Goal: Task Accomplishment & Management: Use online tool/utility

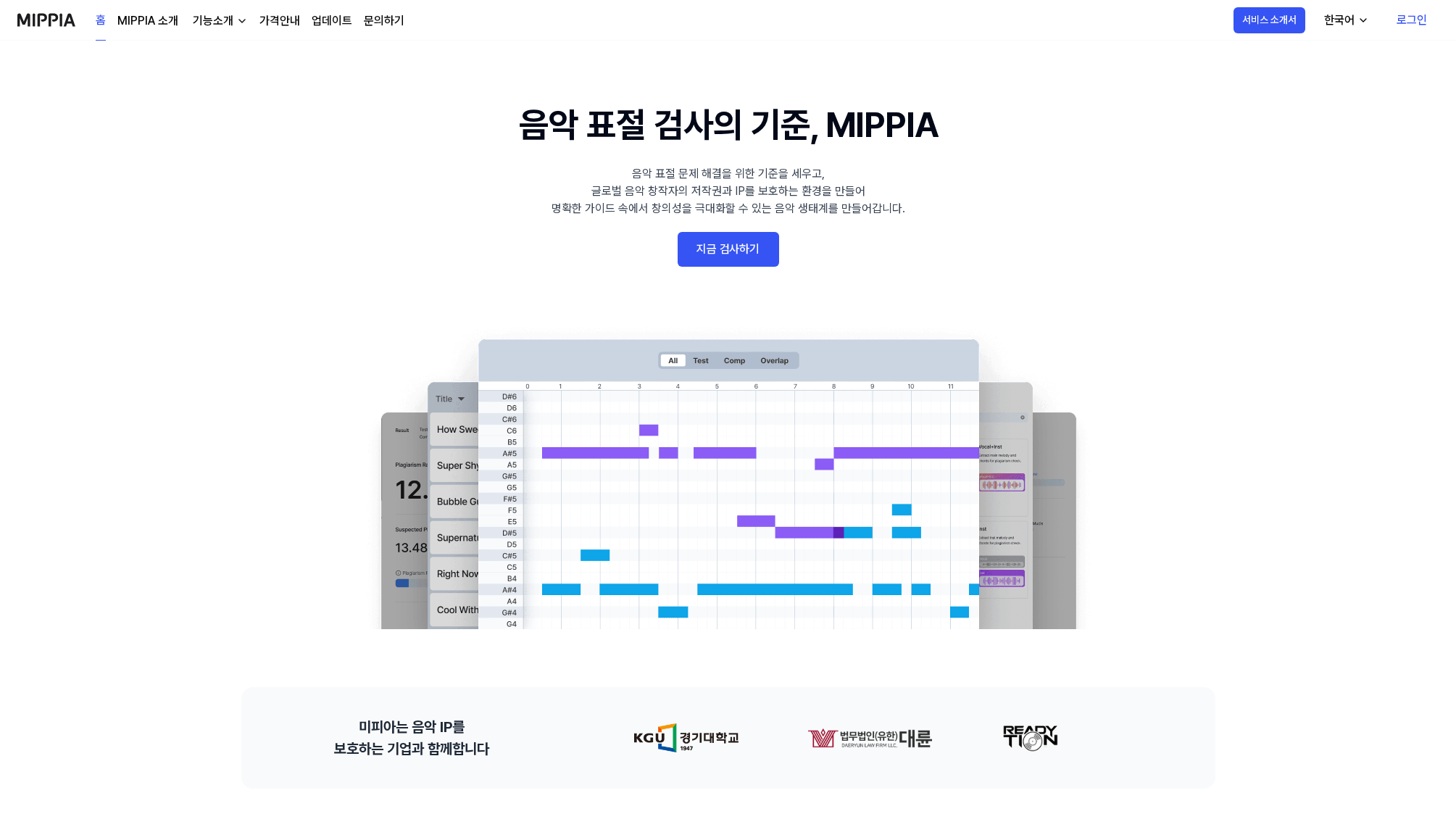
click at [741, 242] on link "지금 검사하기" at bounding box center [728, 249] width 102 height 35
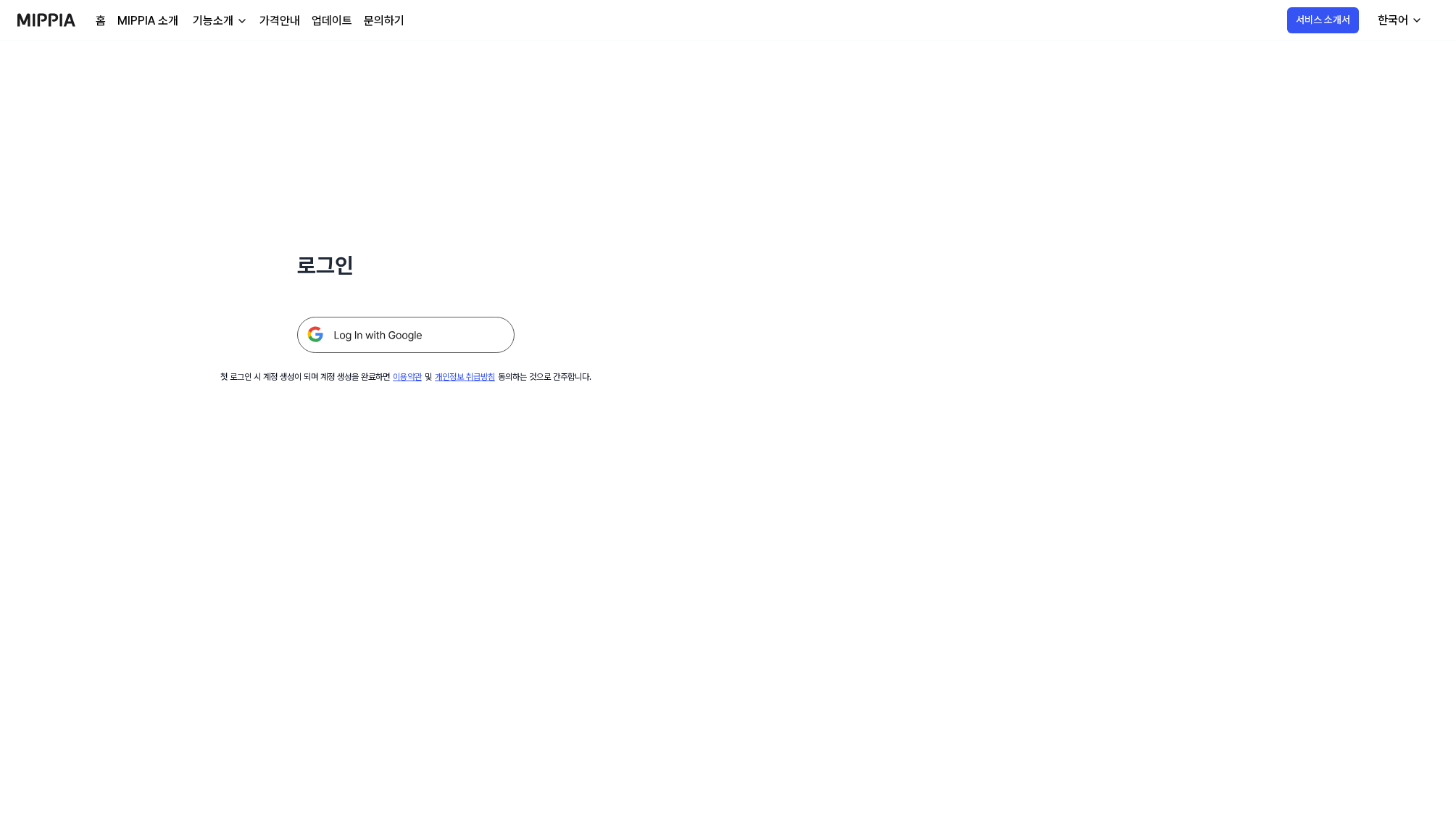
click at [404, 332] on img at bounding box center [405, 335] width 217 height 36
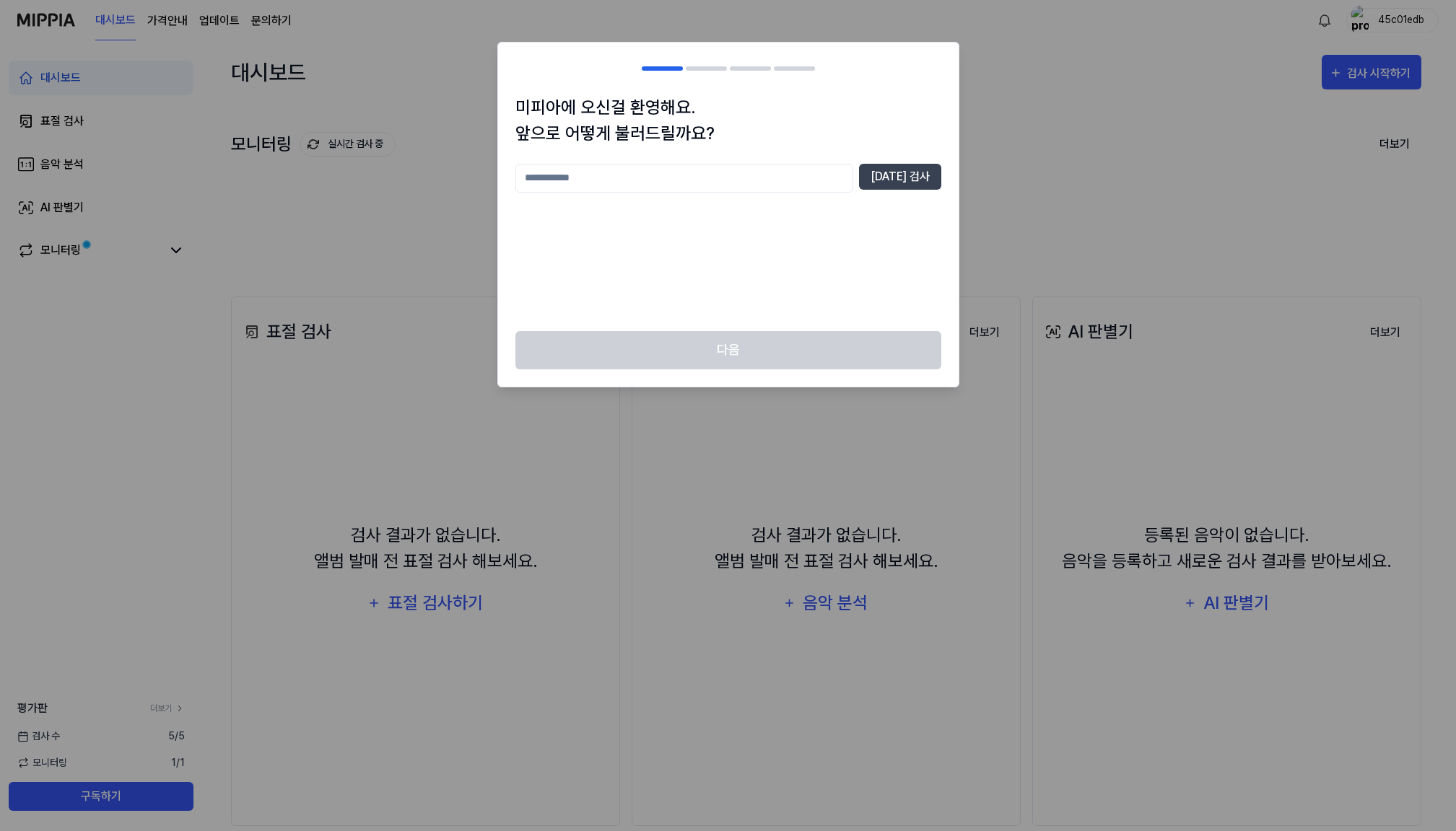
click at [798, 179] on input "text" at bounding box center [685, 179] width 338 height 29
click at [938, 177] on button "[DATE] 검사" at bounding box center [900, 177] width 82 height 26
click at [652, 180] on input "**" at bounding box center [685, 179] width 338 height 29
type input "***"
click at [895, 171] on button "[DATE] 검사" at bounding box center [900, 177] width 82 height 26
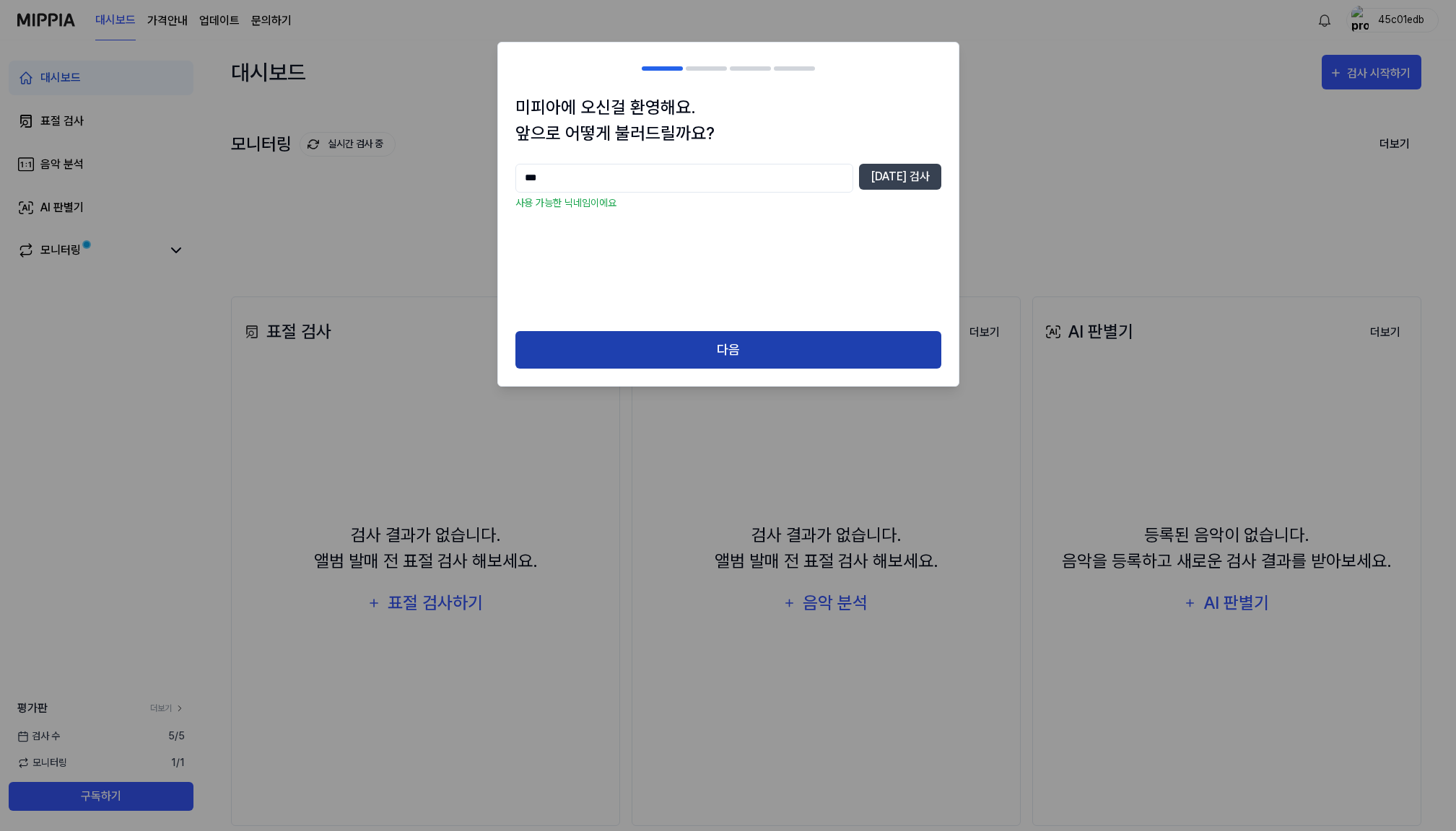
click at [720, 346] on button "다음" at bounding box center [728, 350] width 426 height 39
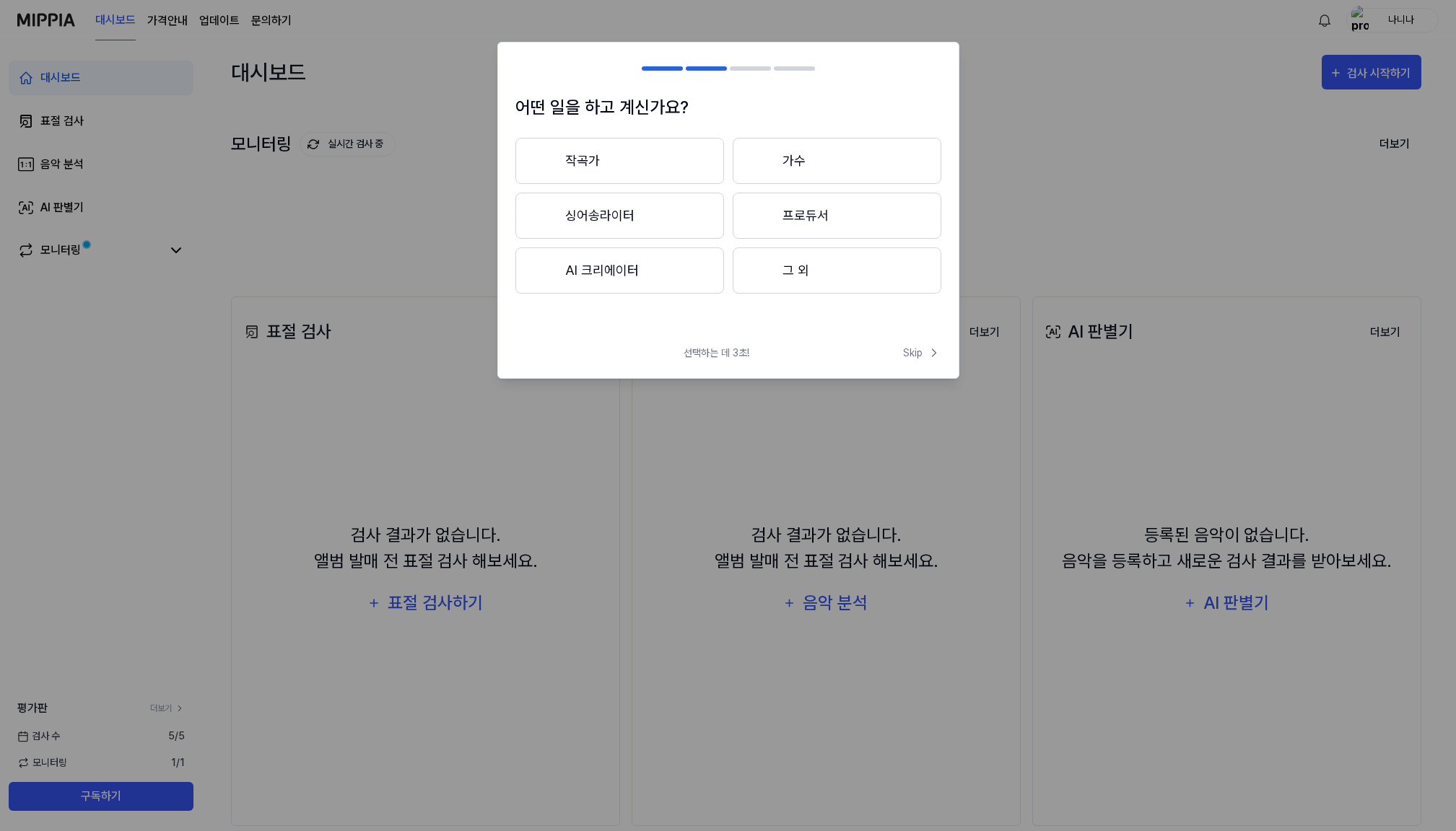
click at [599, 159] on button "작곡가" at bounding box center [620, 161] width 209 height 46
click at [794, 212] on button "3년 이상" at bounding box center [837, 216] width 209 height 46
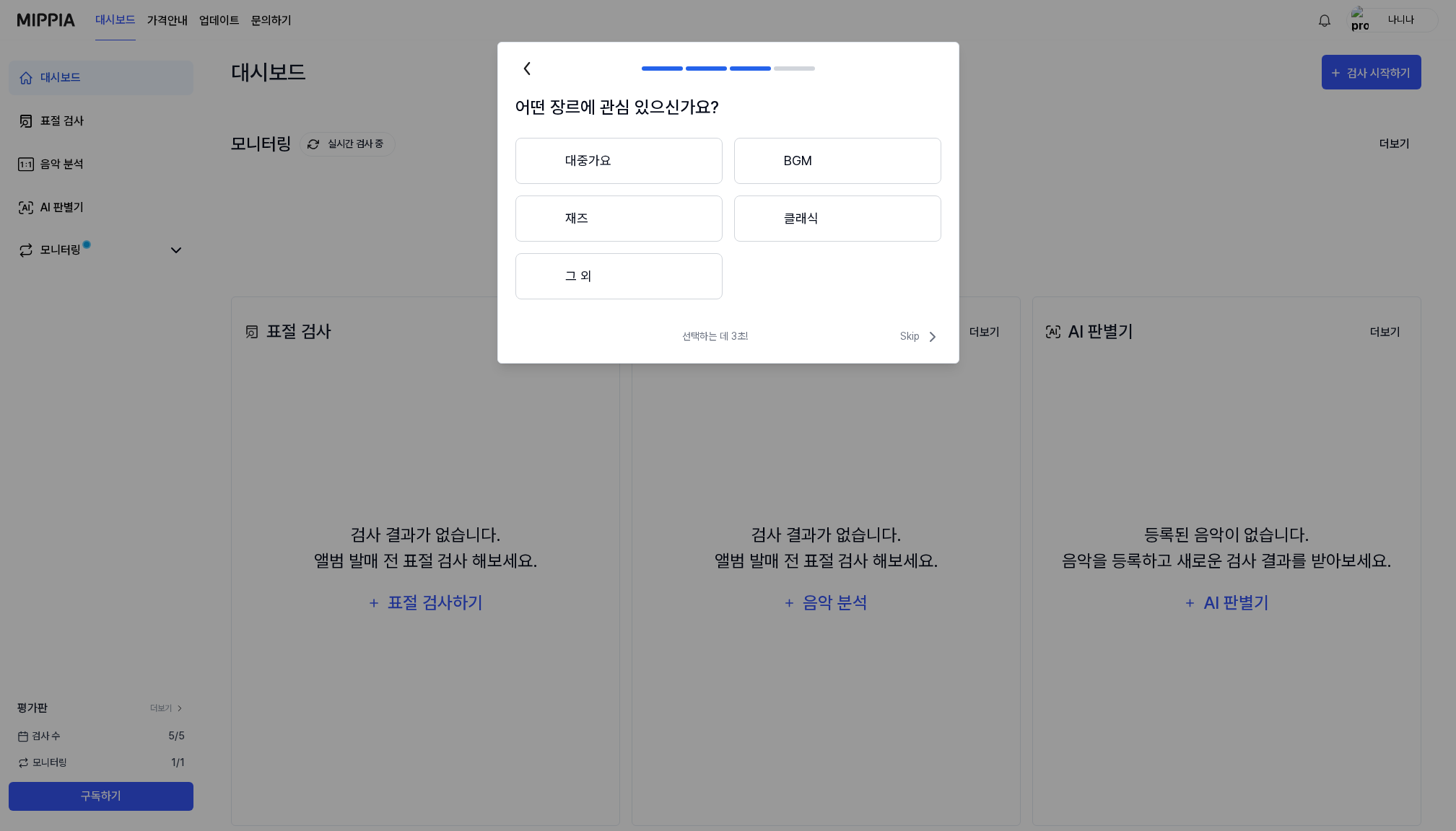
click at [610, 154] on button "대중가요" at bounding box center [619, 161] width 208 height 46
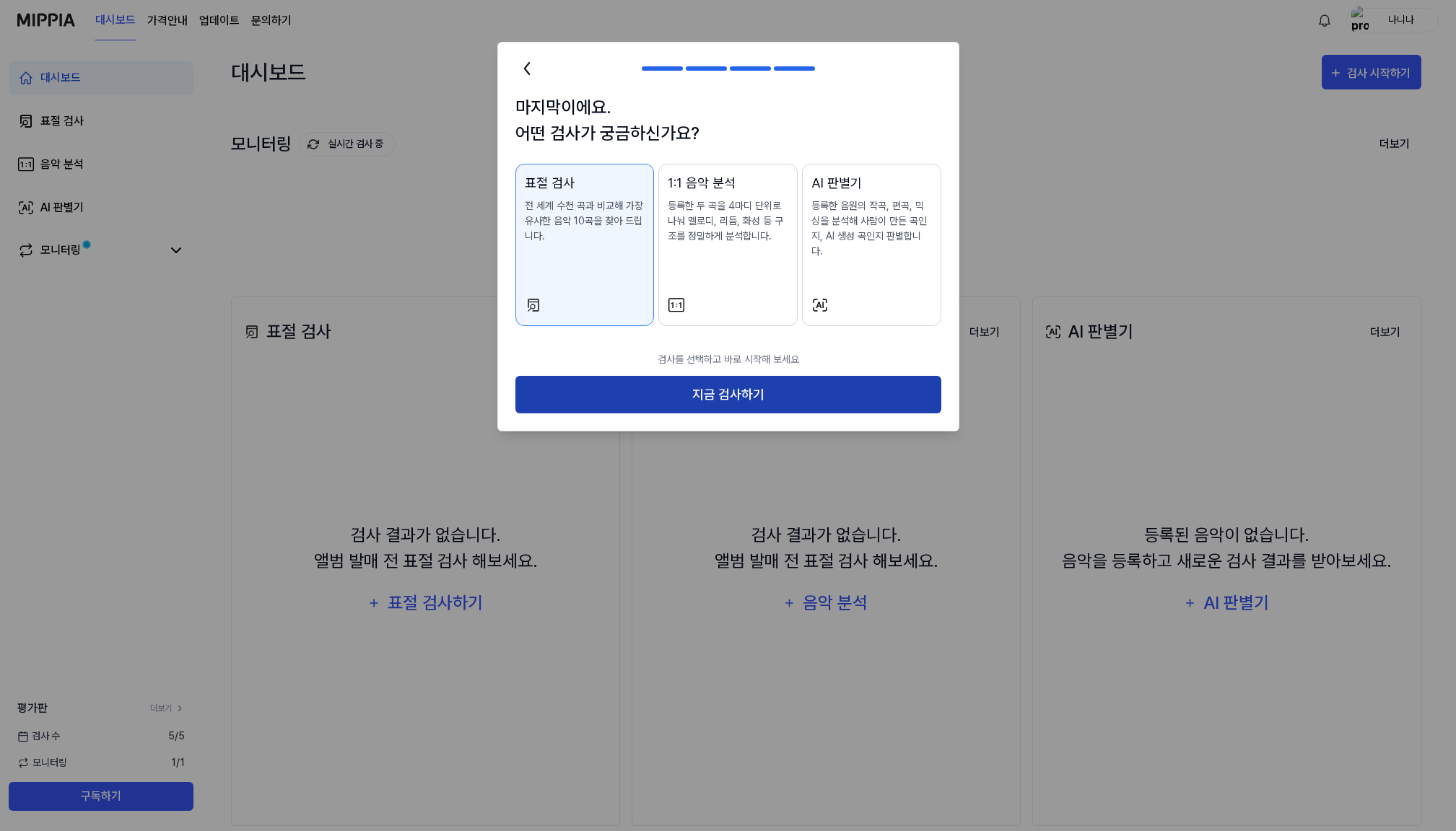
click at [698, 378] on button "지금 검사하기" at bounding box center [728, 395] width 426 height 39
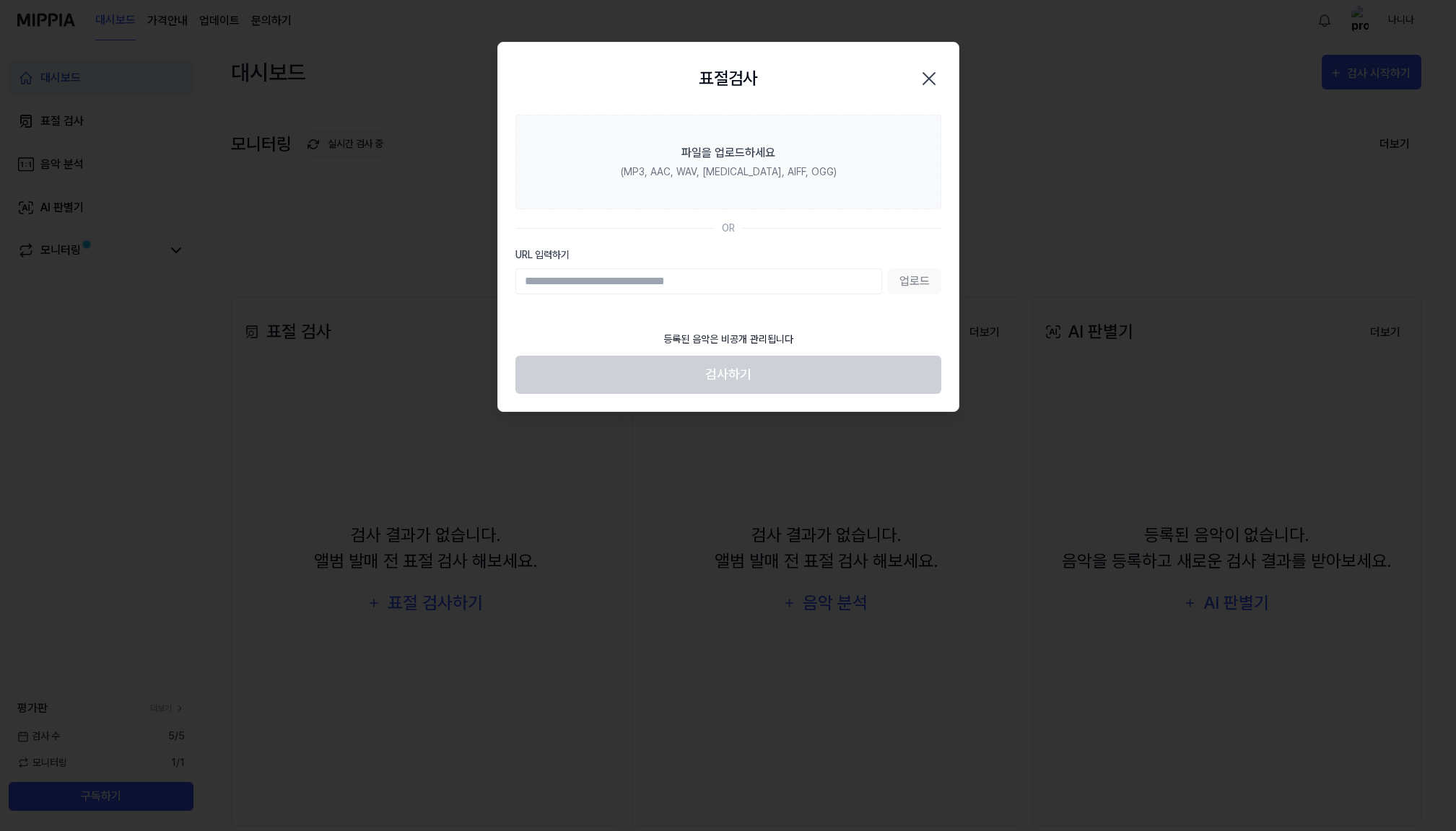
paste input "**********"
type input "**********"
click at [911, 282] on button "업로드" at bounding box center [913, 281] width 53 height 26
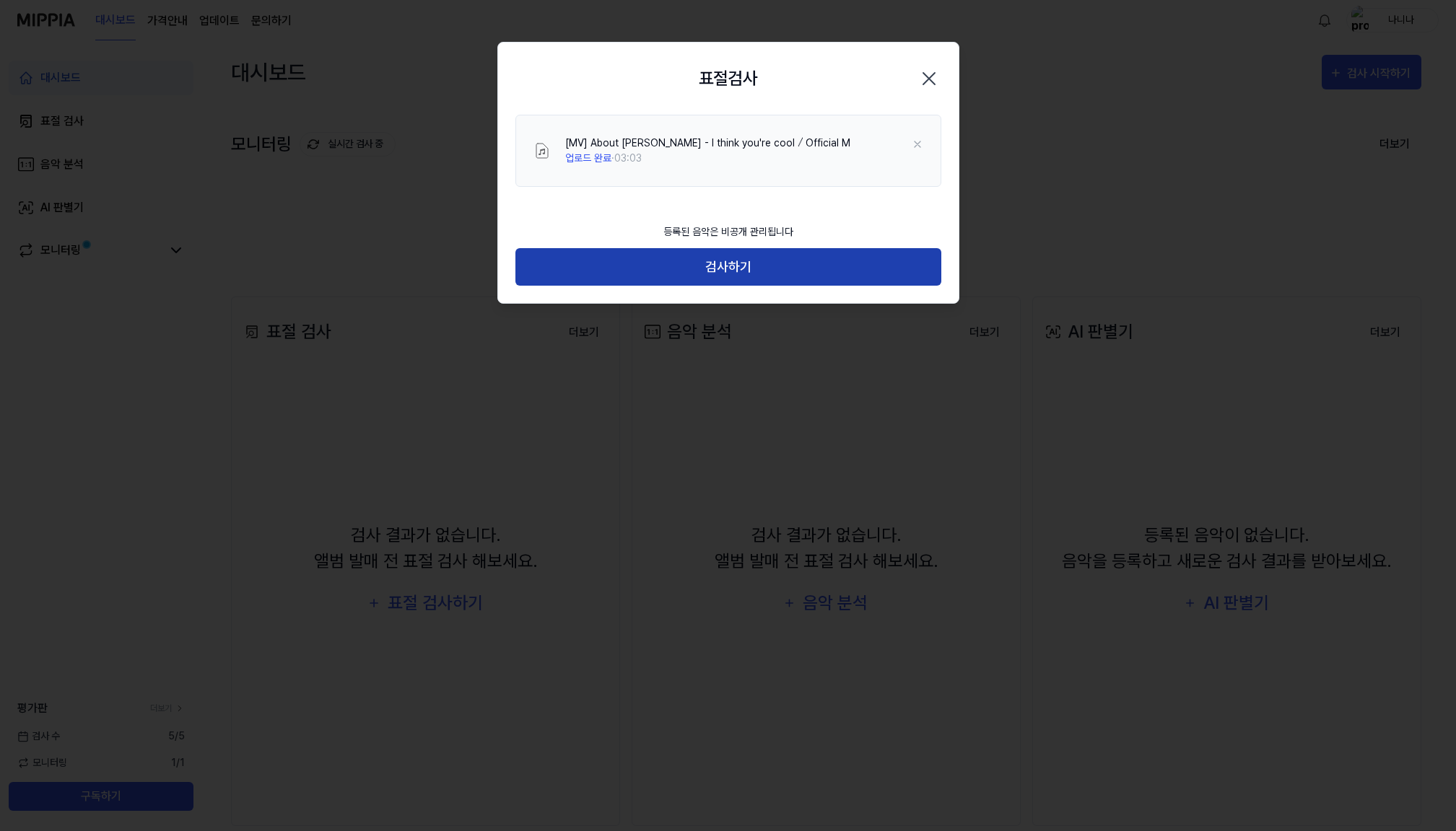
click at [727, 272] on button "검사하기" at bounding box center [728, 267] width 426 height 39
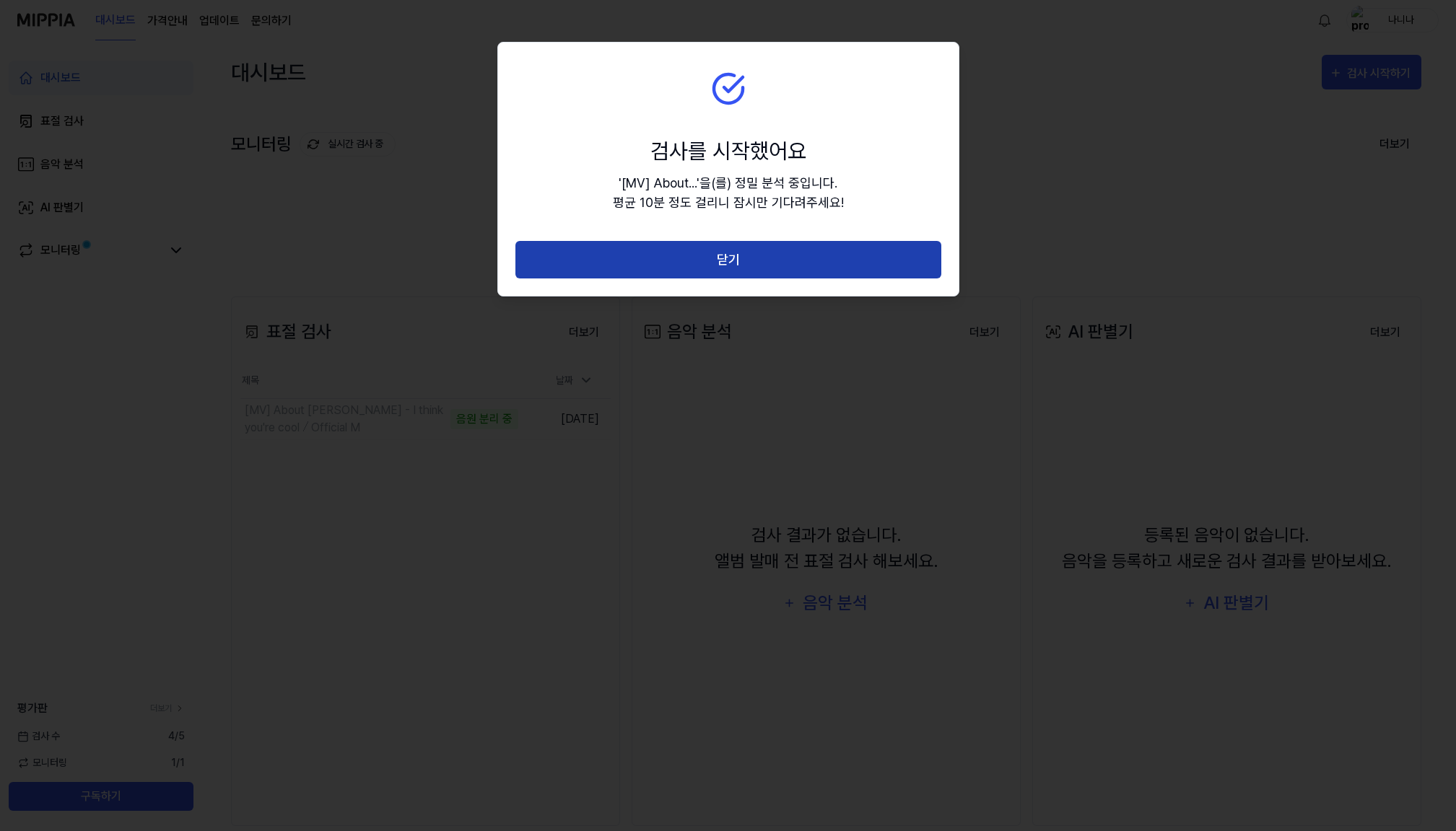
click at [744, 260] on button "닫기" at bounding box center [728, 261] width 426 height 39
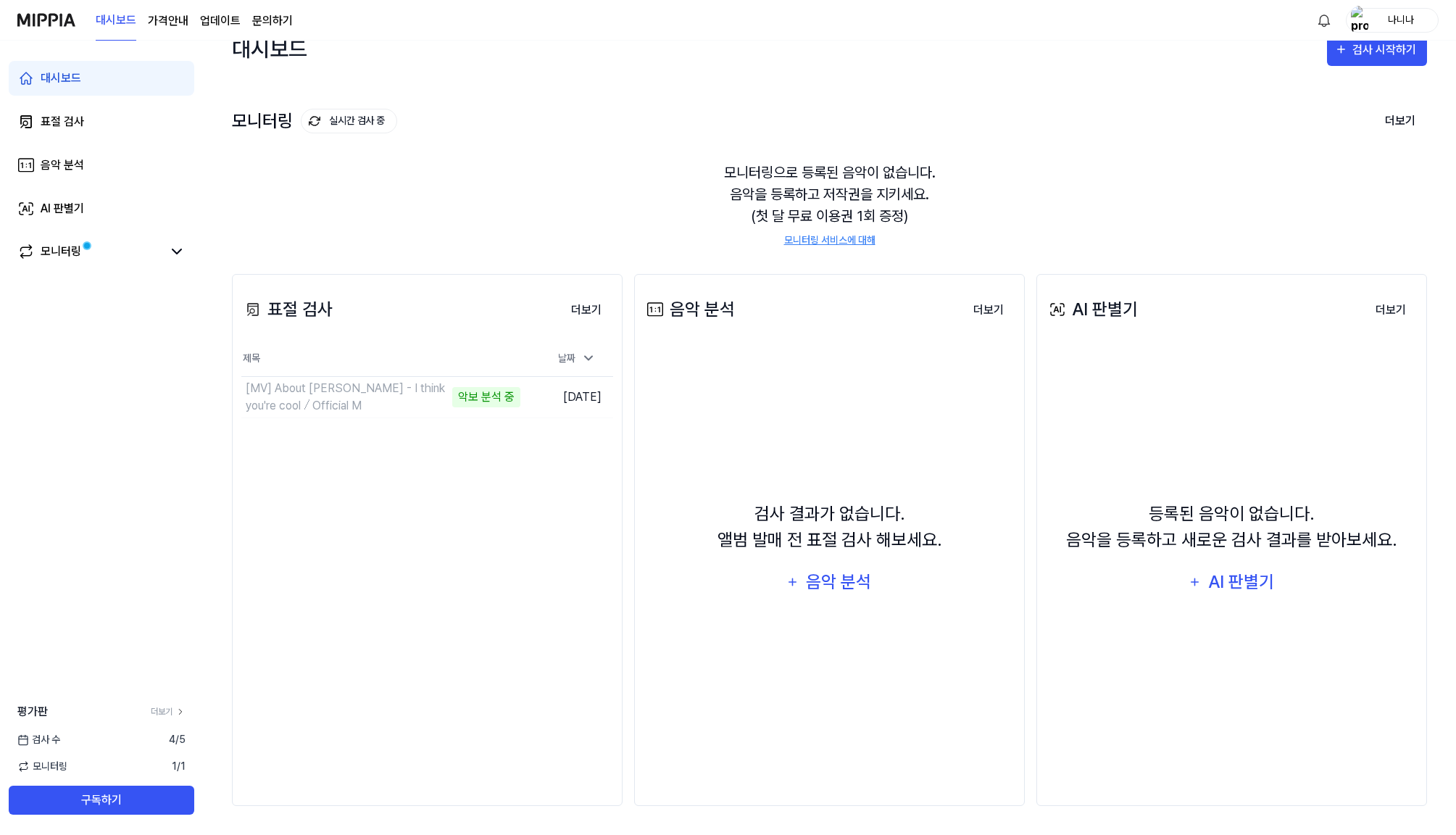
scroll to position [13, 0]
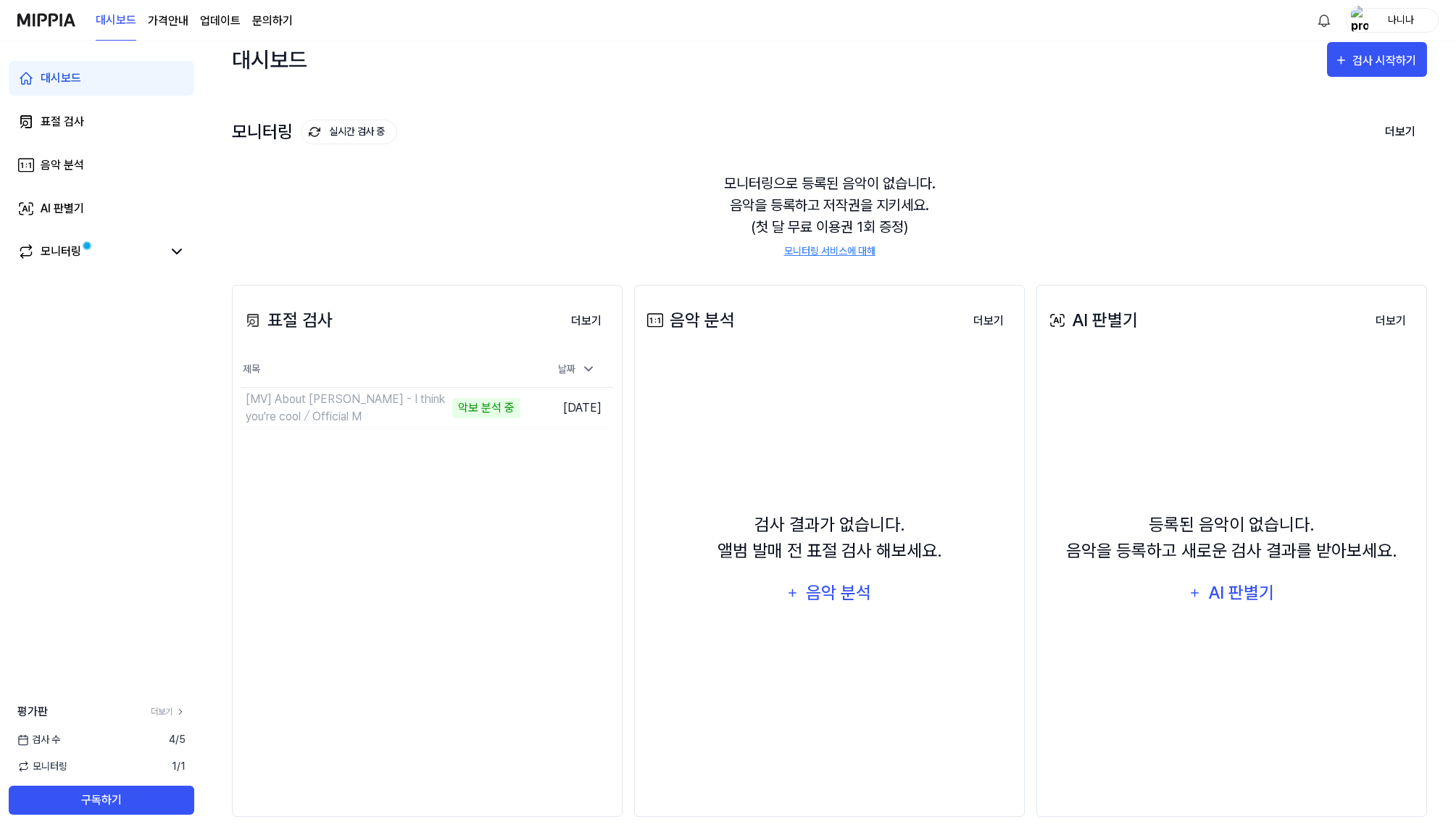
click at [1053, 135] on div "모니터링 실시간 검사 중 더보기" at bounding box center [829, 132] width 1195 height 23
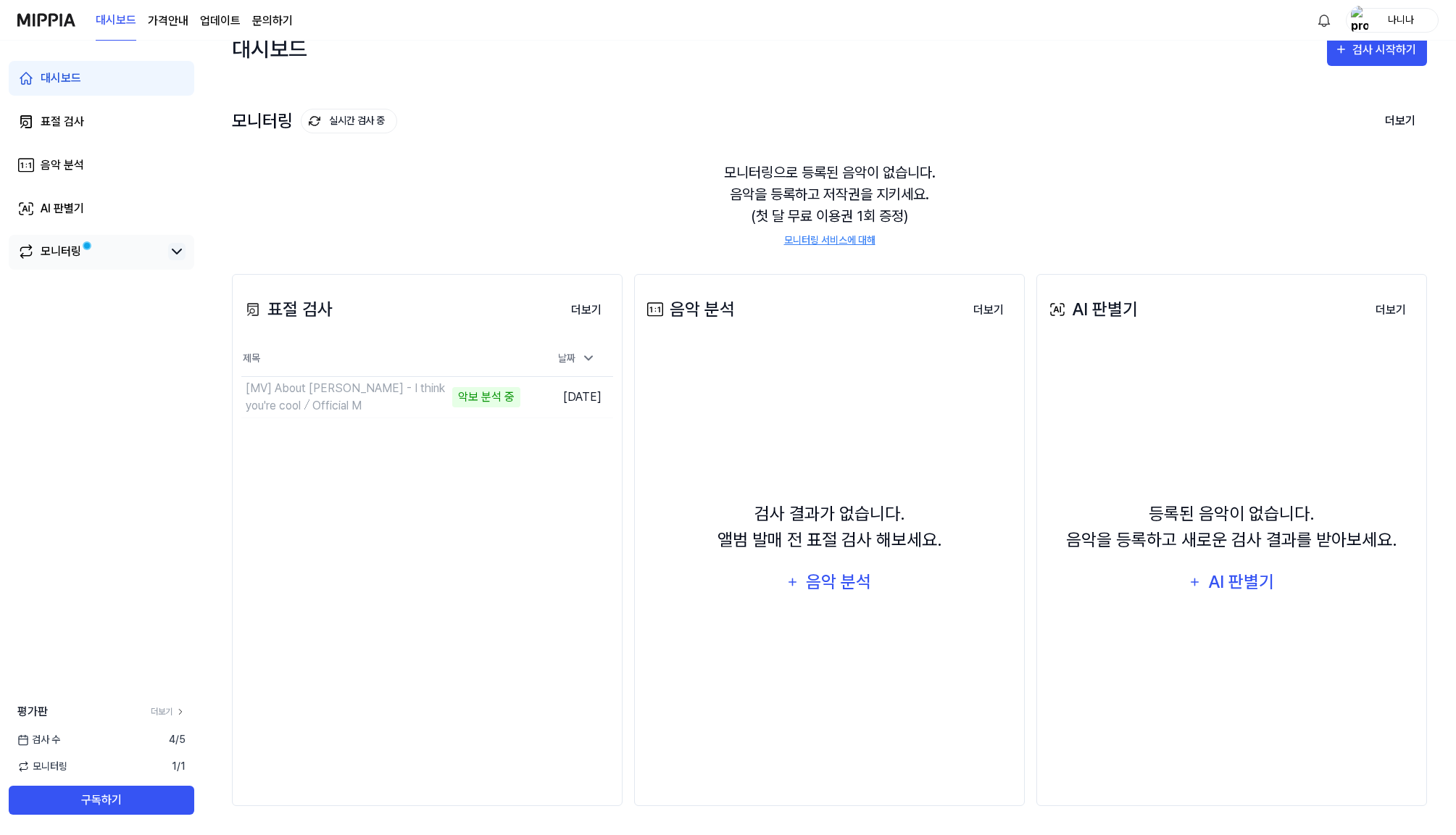
click at [171, 254] on icon at bounding box center [176, 251] width 17 height 17
click at [176, 252] on icon at bounding box center [176, 251] width 17 height 17
click at [1042, 222] on div "모니터링으로 등록된 음악이 없습니다. 음악을 등록하고 저작권을 지키세요. (첫 달 무료 이용권 1회 증정) 모니터링 서비스에 대해" at bounding box center [829, 205] width 1195 height 121
click at [511, 396] on td "[MV] About [PERSON_NAME] - I think you're cool ⧸ Official M 악보 분석 중 이동하기" at bounding box center [381, 398] width 279 height 41
click at [334, 397] on div "[MV] About [PERSON_NAME] - I think you're cool ⧸ Official M" at bounding box center [317, 398] width 143 height 35
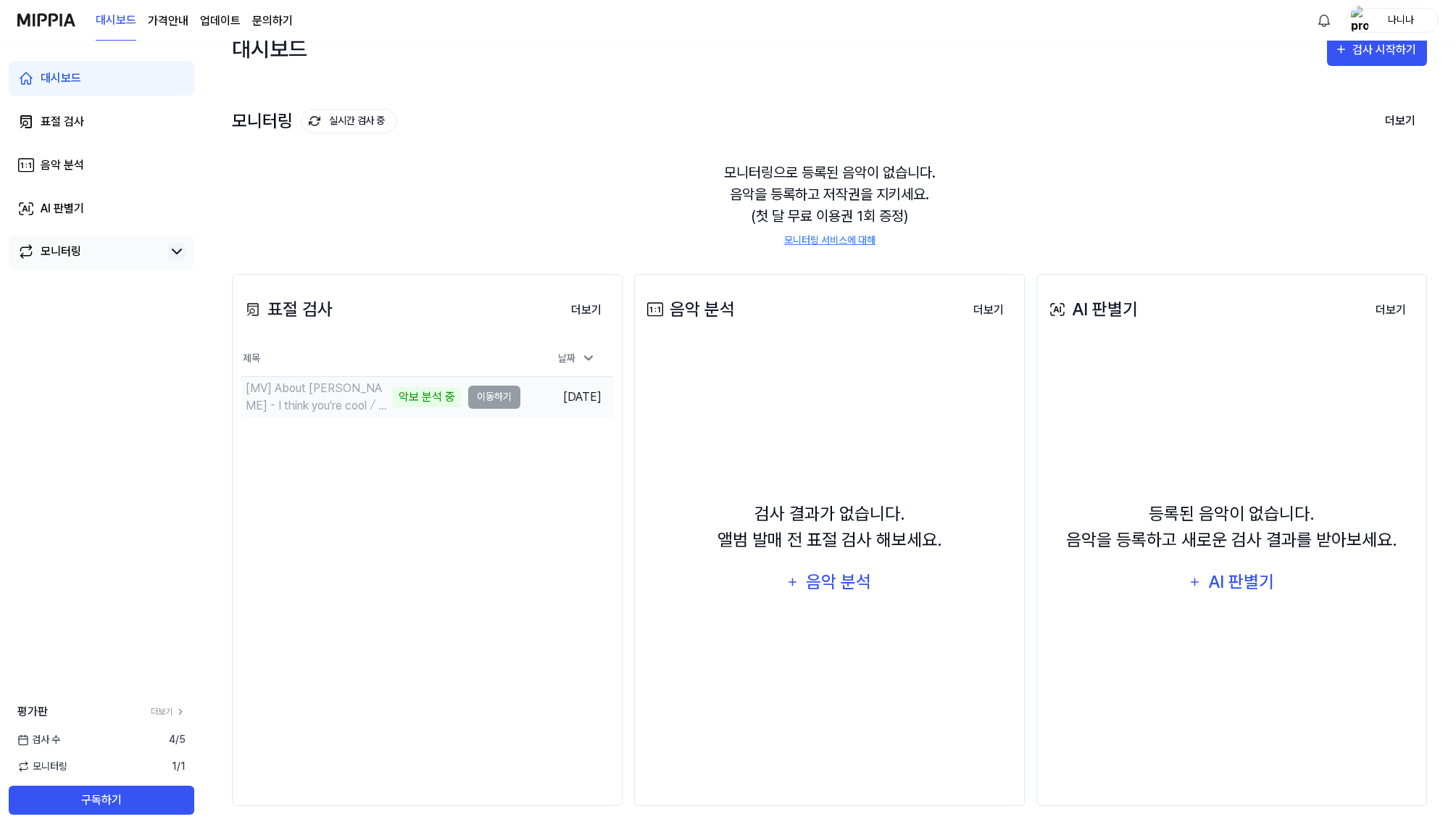
click at [332, 401] on div "[MV] About [PERSON_NAME] - I think you're cool ⧸ Official M" at bounding box center [317, 398] width 143 height 35
click at [580, 308] on button "더보기" at bounding box center [586, 310] width 53 height 29
click at [175, 710] on icon at bounding box center [180, 712] width 10 height 10
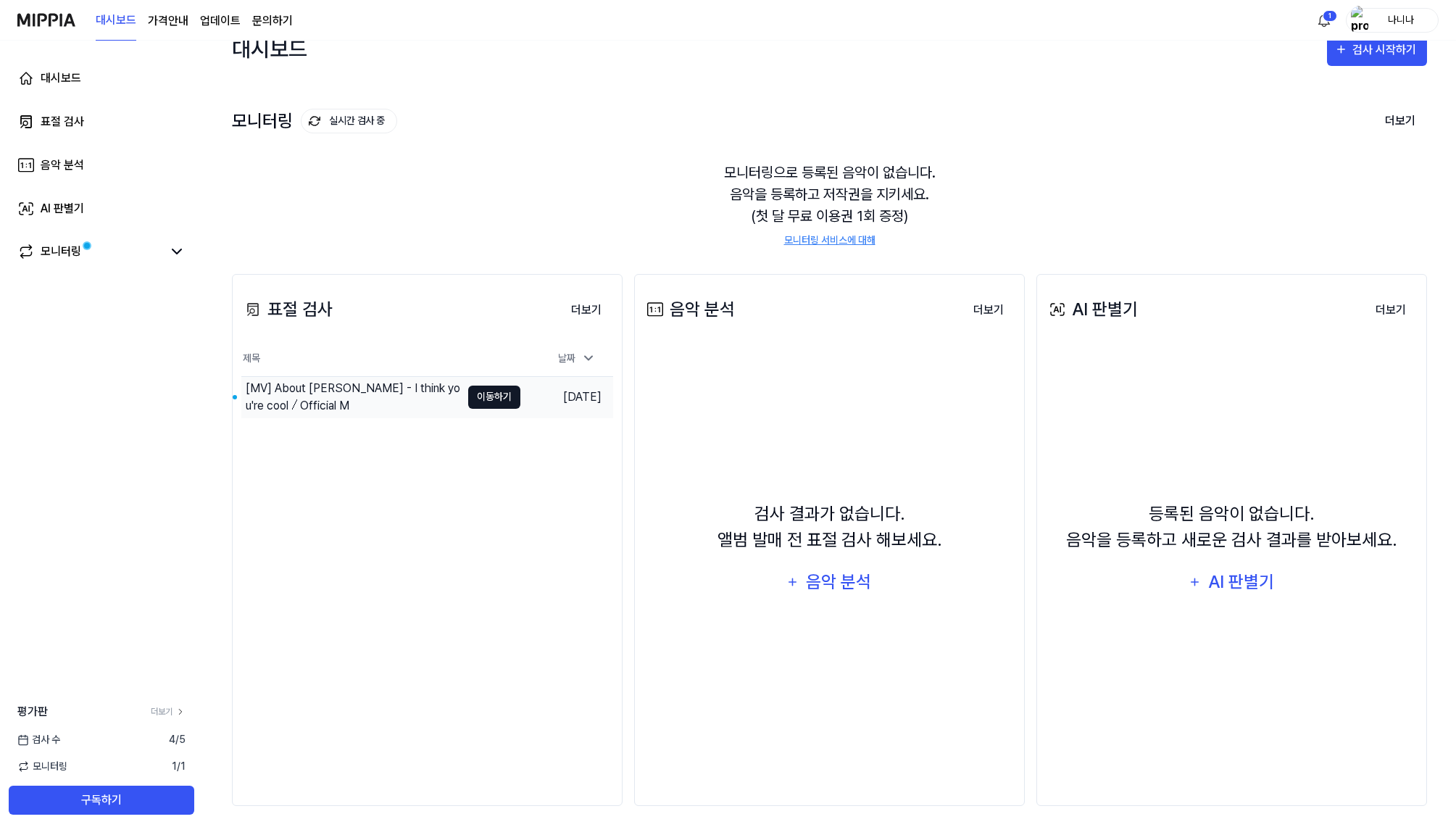
click at [496, 398] on button "이동하기" at bounding box center [494, 398] width 52 height 23
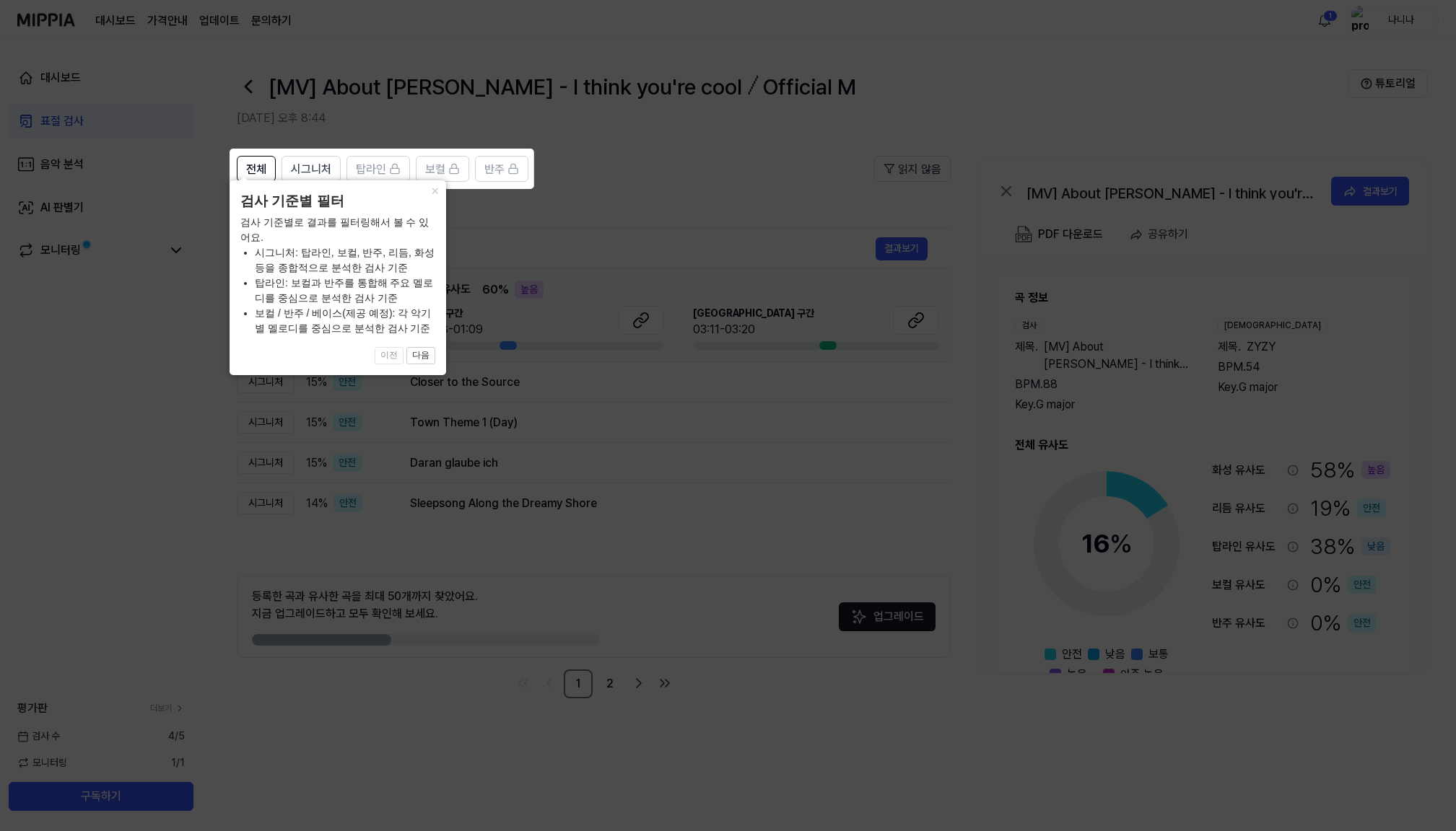
click at [614, 150] on icon at bounding box center [728, 415] width 1456 height 831
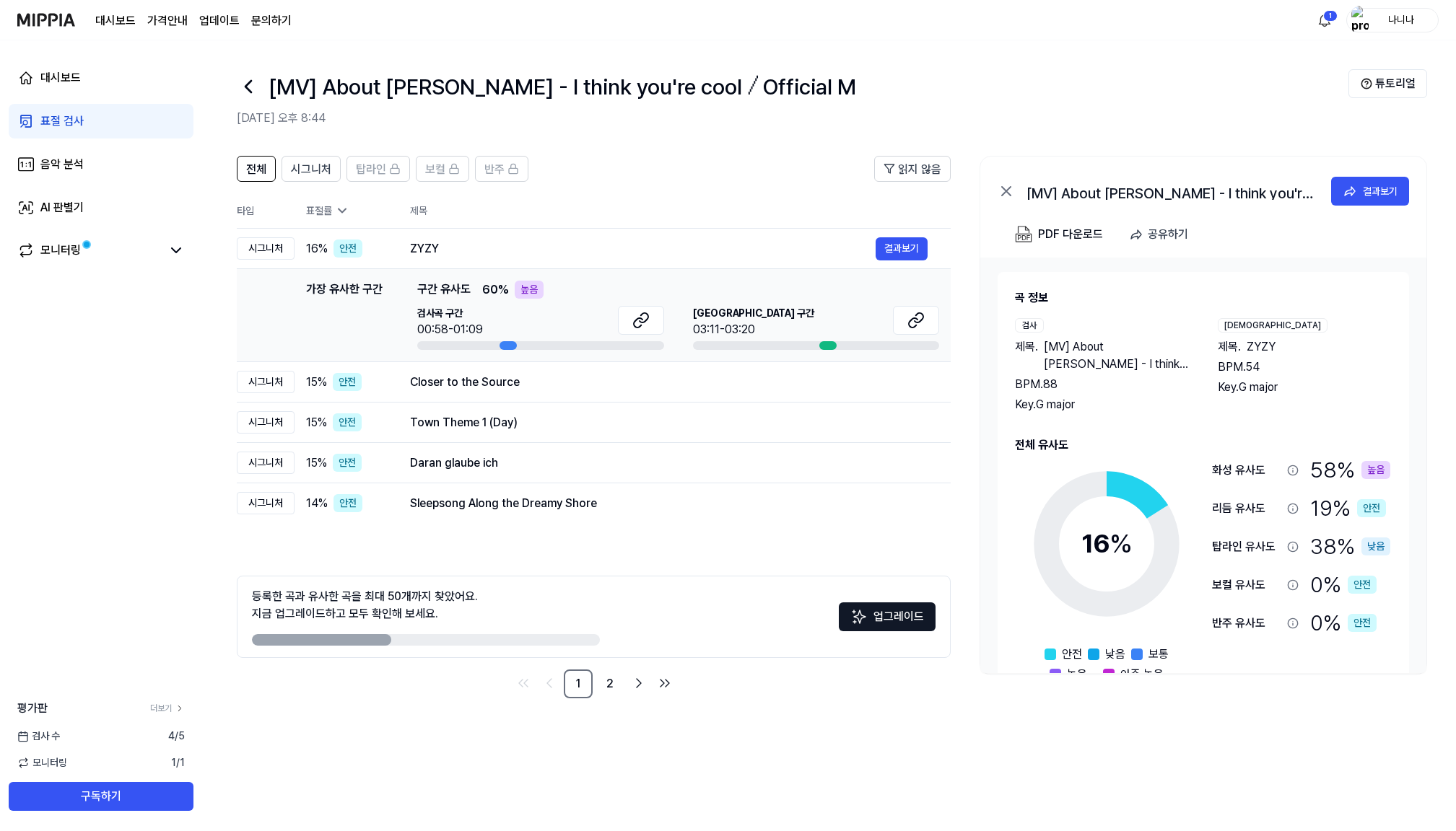
click at [704, 189] on header "전체 시그니처 탑라인 보컬 반주 읽지 않음" at bounding box center [593, 174] width 714 height 38
click at [693, 375] on div "Closer to the Source" at bounding box center [643, 382] width 465 height 17
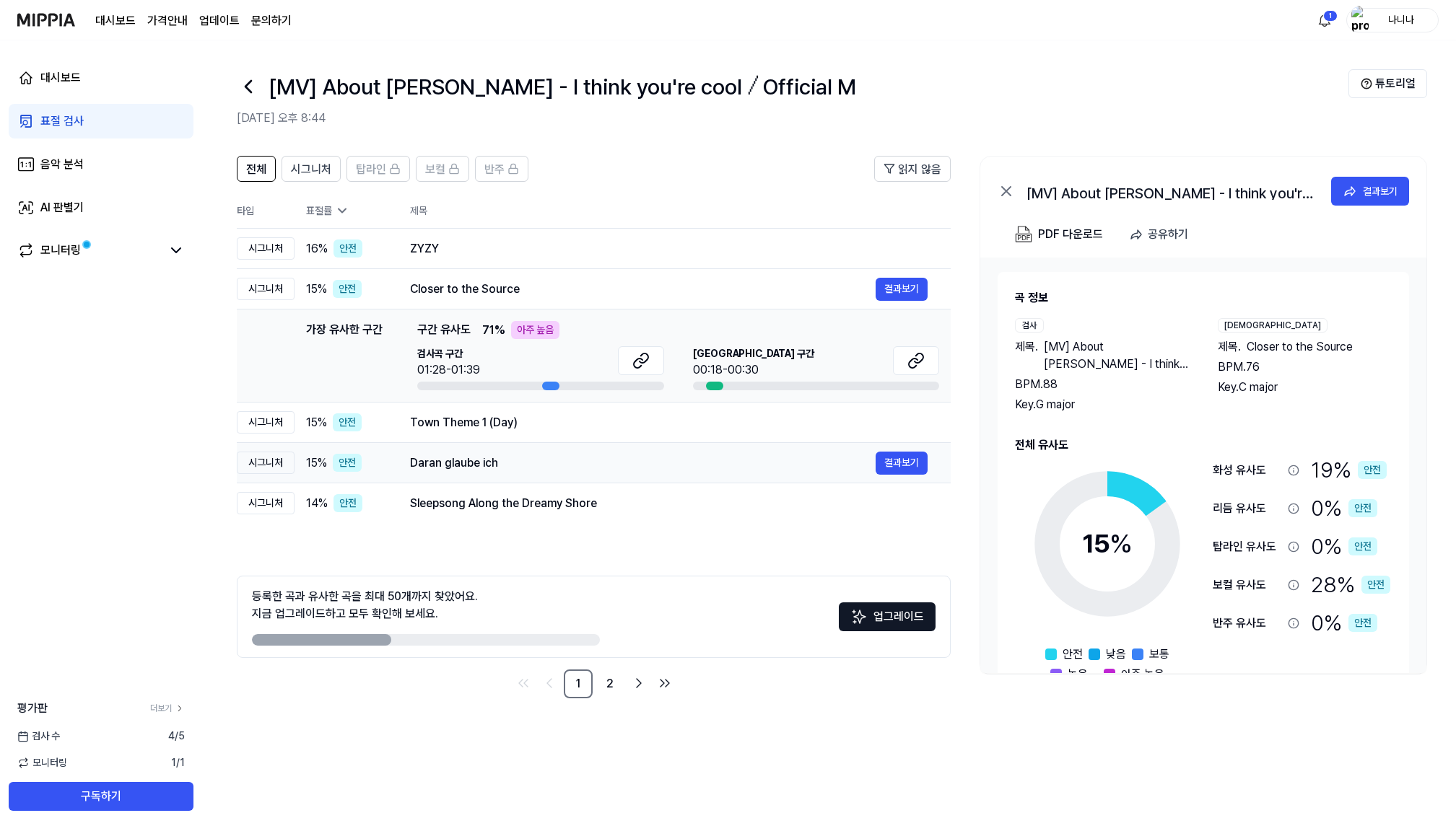
click at [615, 469] on div "Daran glaube ich" at bounding box center [643, 463] width 465 height 17
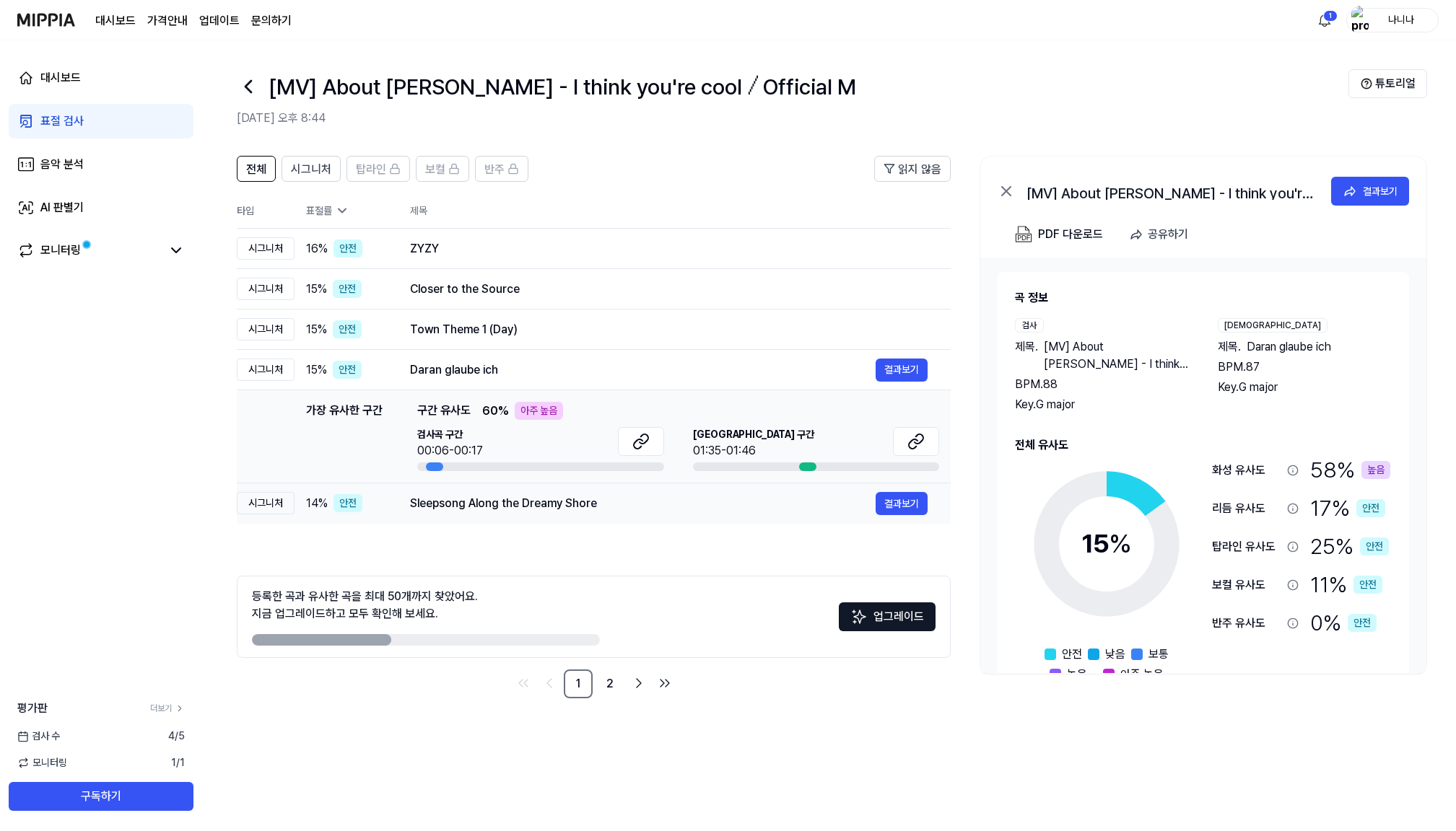
click at [592, 512] on div "Sleepsong Along the Dreamy Shore 결과보기" at bounding box center [669, 504] width 518 height 23
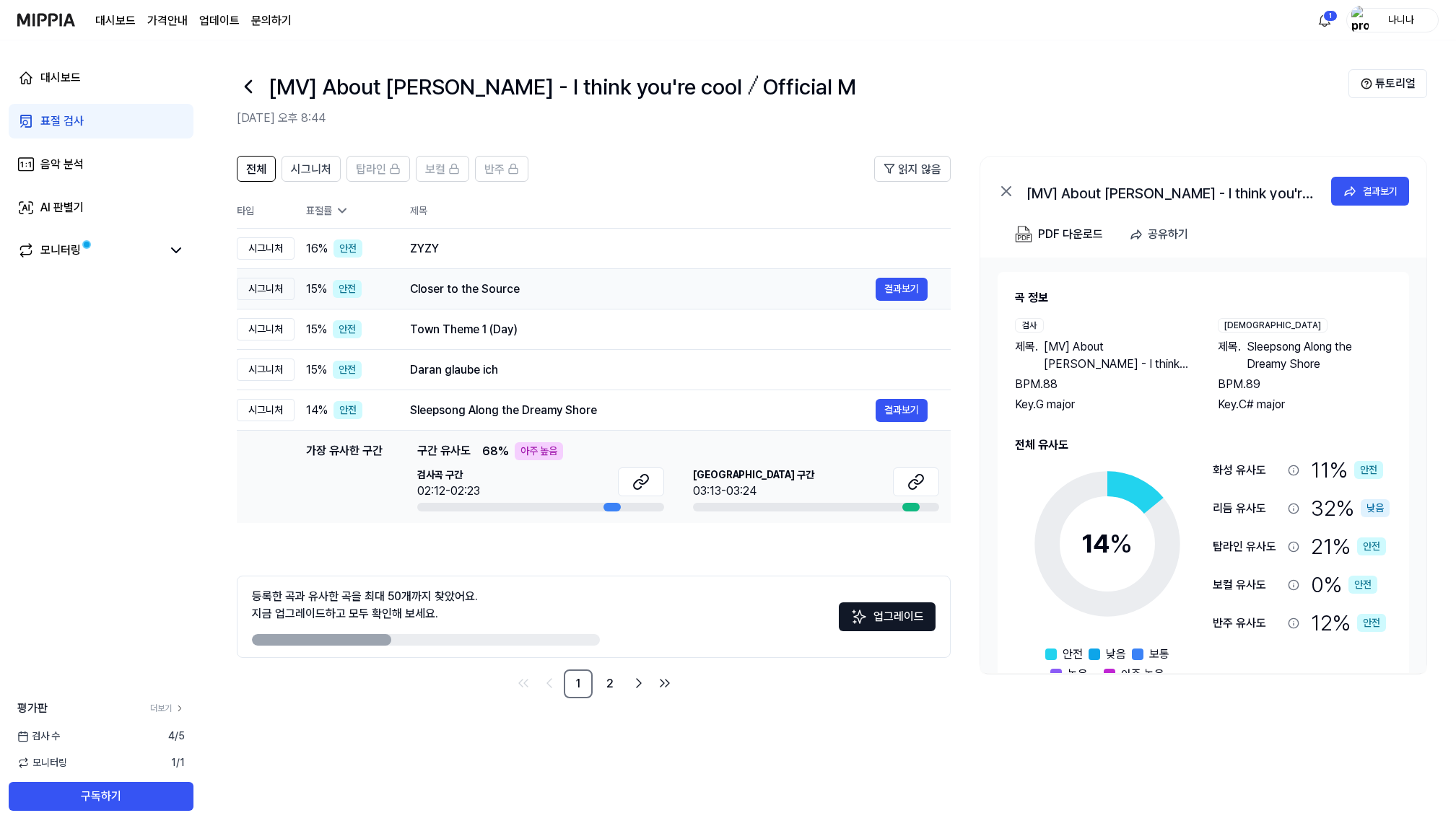
click at [555, 283] on div "Closer to the Source" at bounding box center [643, 290] width 465 height 17
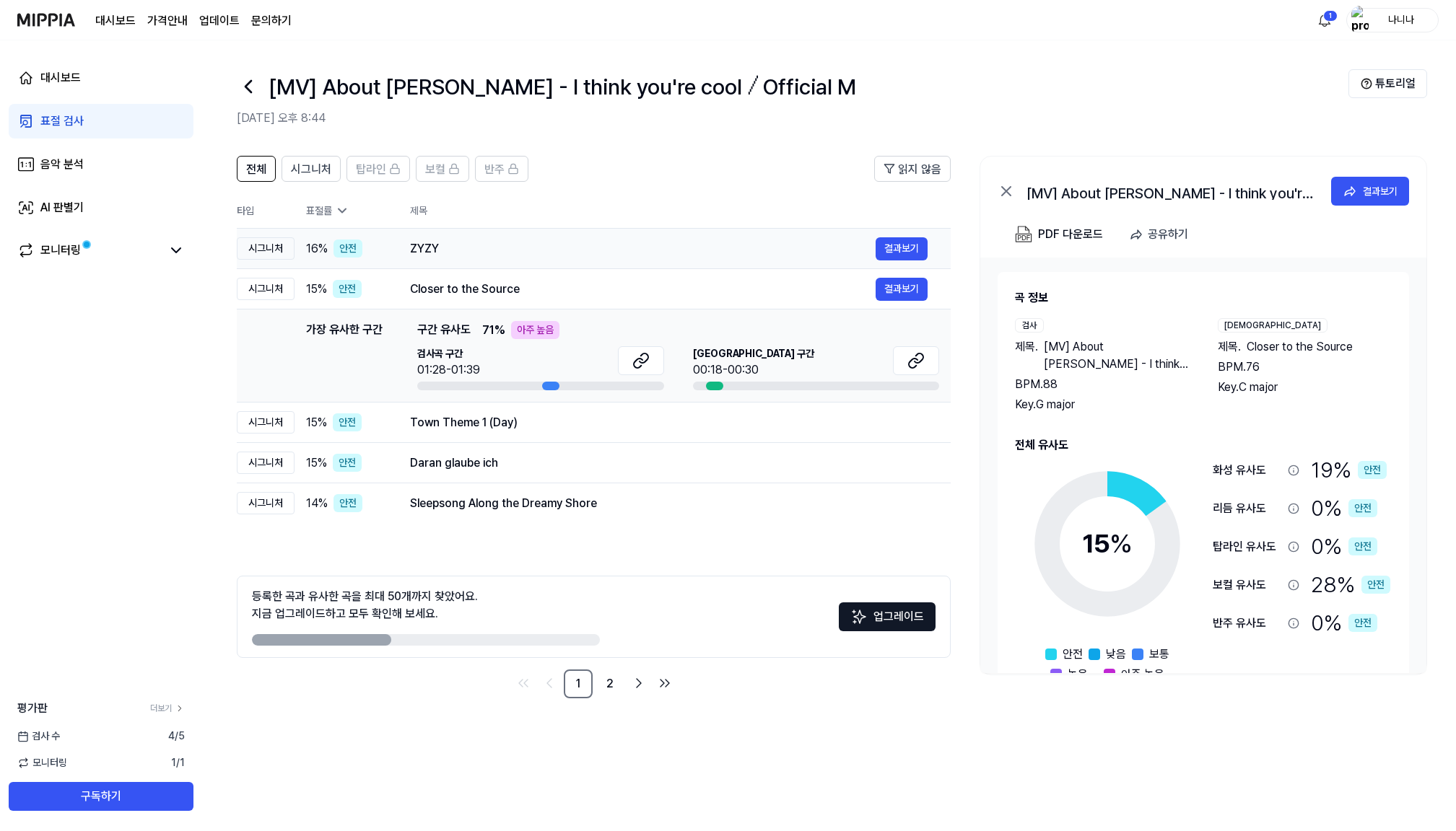
click at [539, 243] on div "ZYZY" at bounding box center [643, 249] width 465 height 17
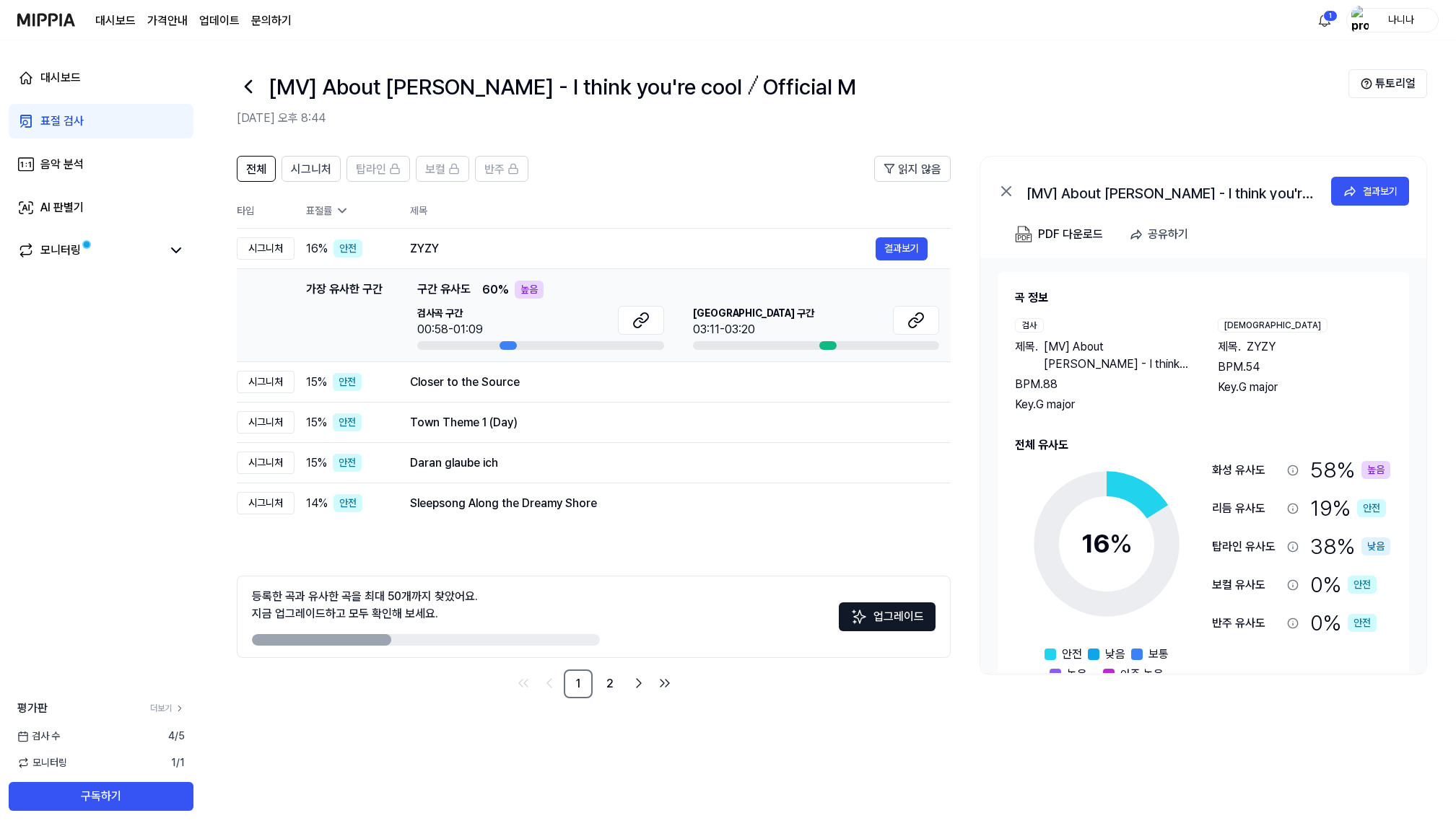
click at [65, 118] on div "표절 검사" at bounding box center [62, 122] width 43 height 17
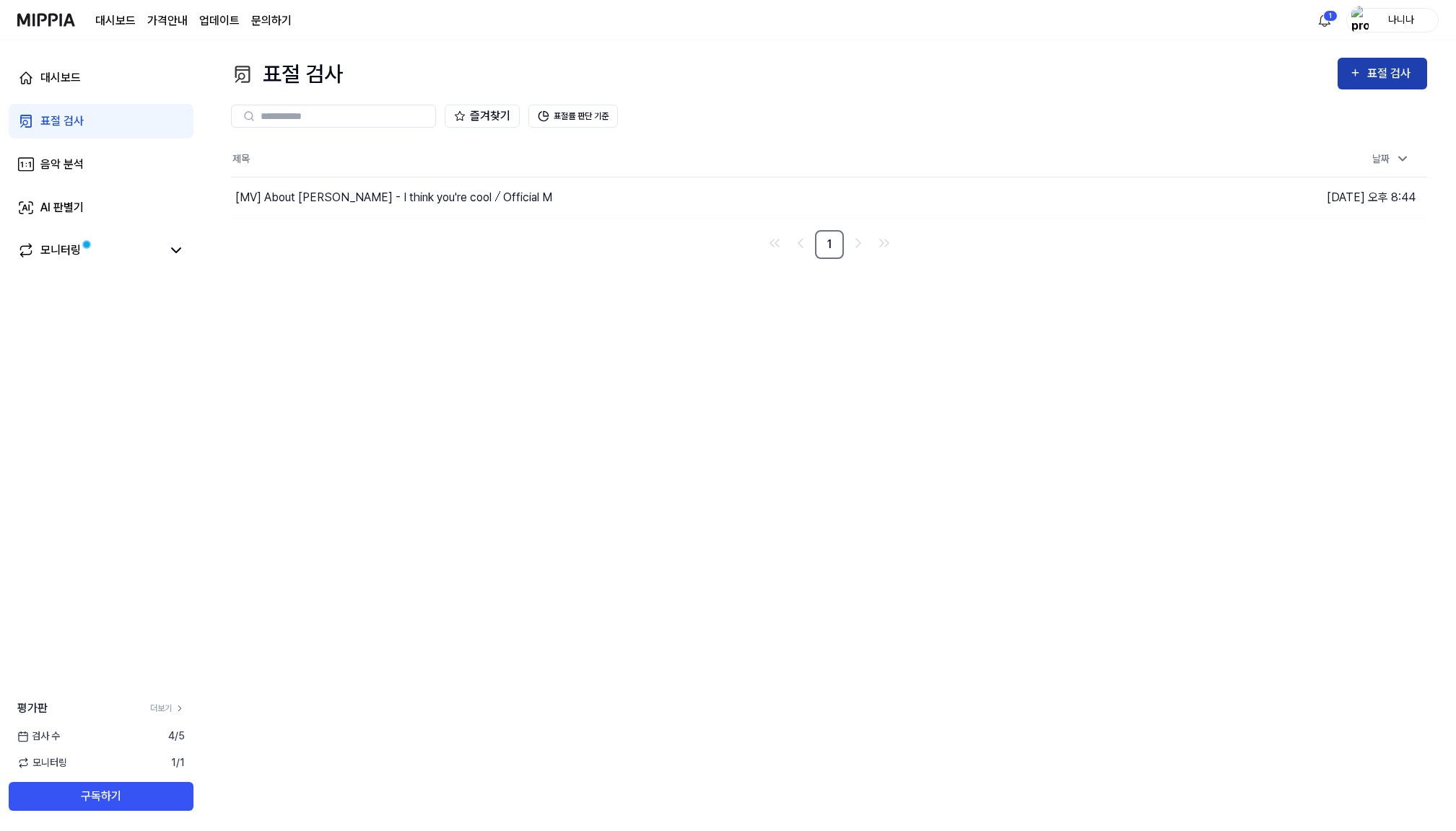
click at [1373, 69] on div "표절 검사" at bounding box center [1391, 73] width 48 height 18
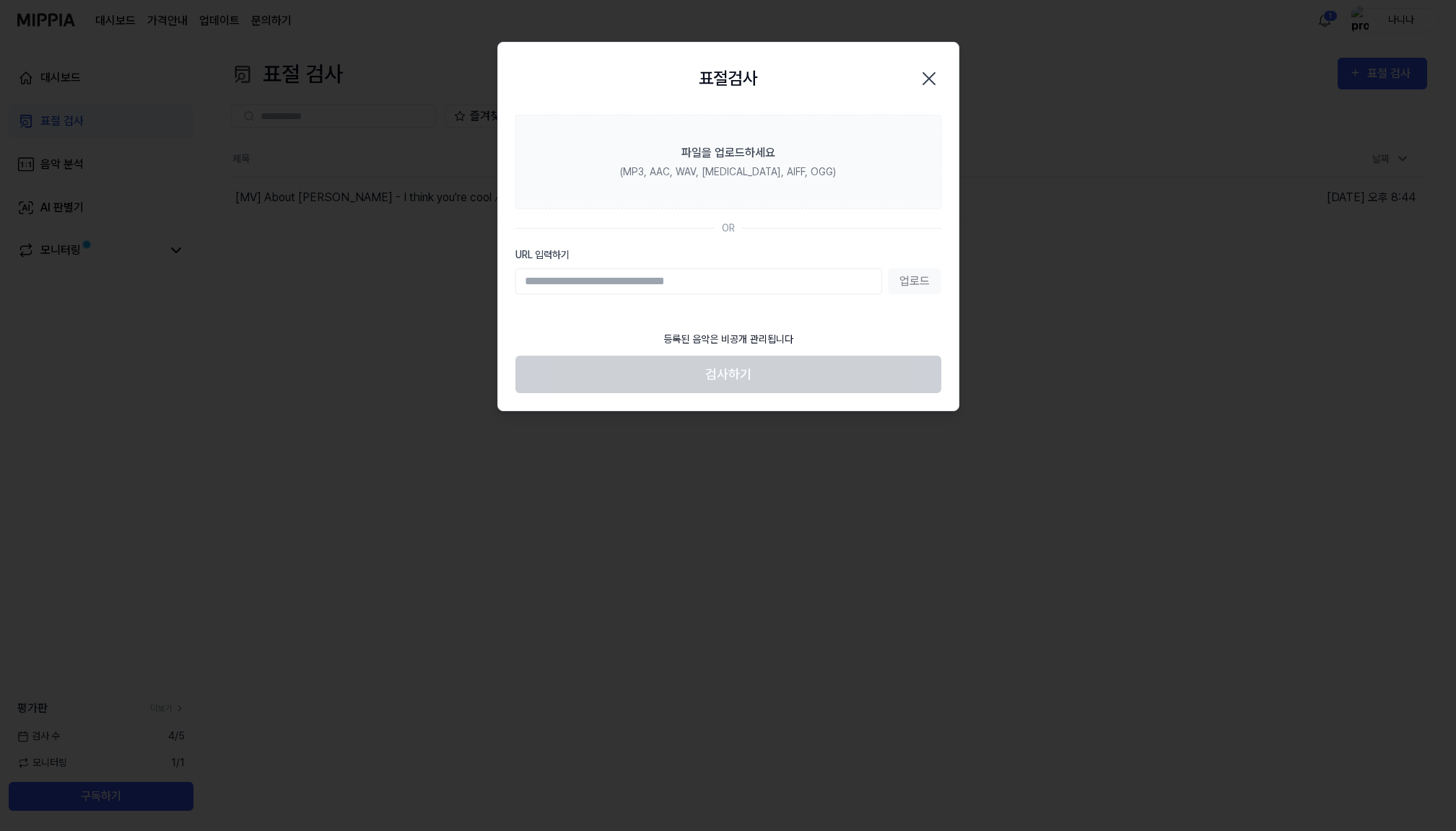
paste input "**********"
type input "**********"
click at [922, 279] on button "업로드" at bounding box center [913, 281] width 53 height 26
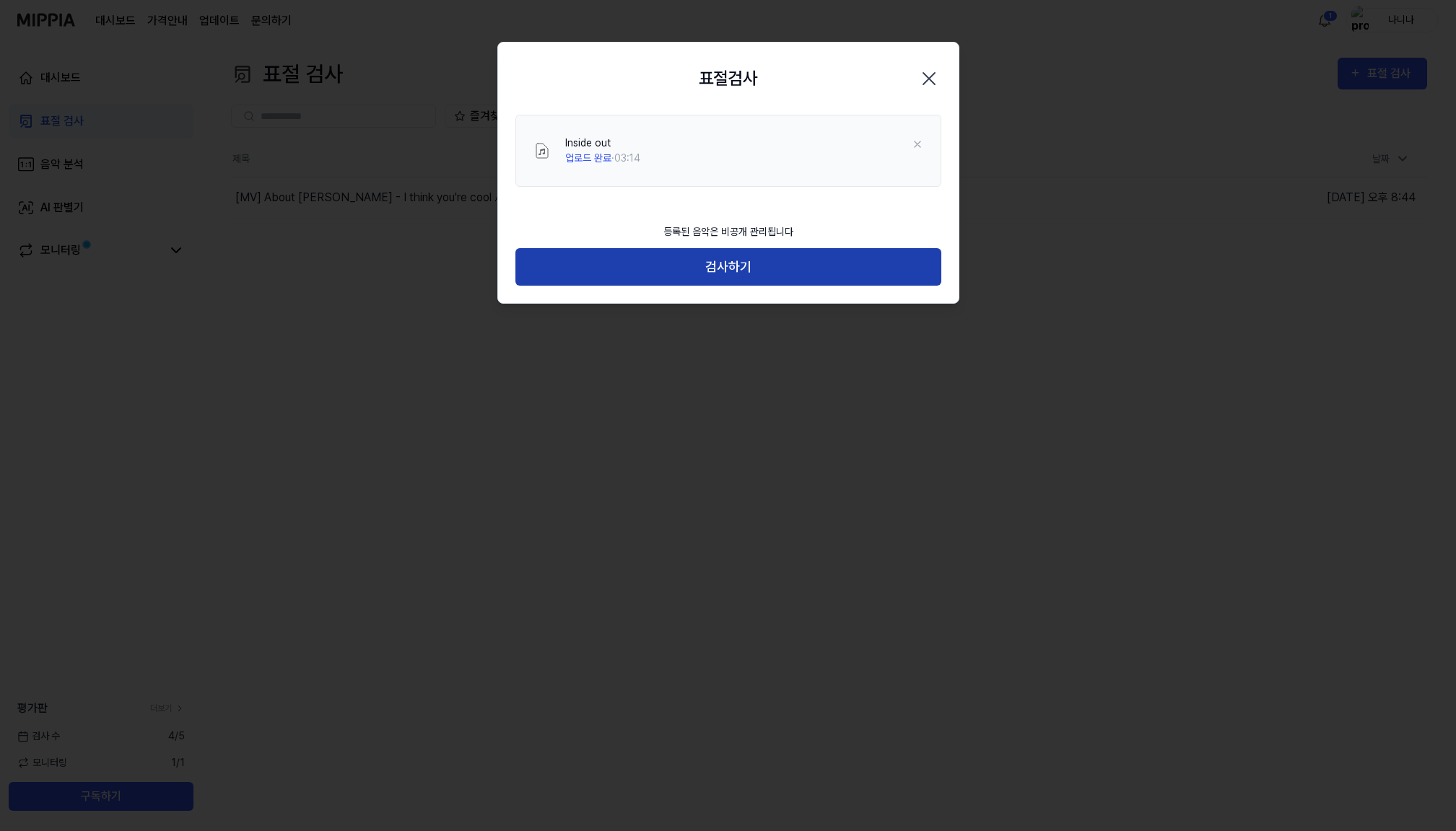
click at [754, 260] on button "검사하기" at bounding box center [728, 267] width 426 height 39
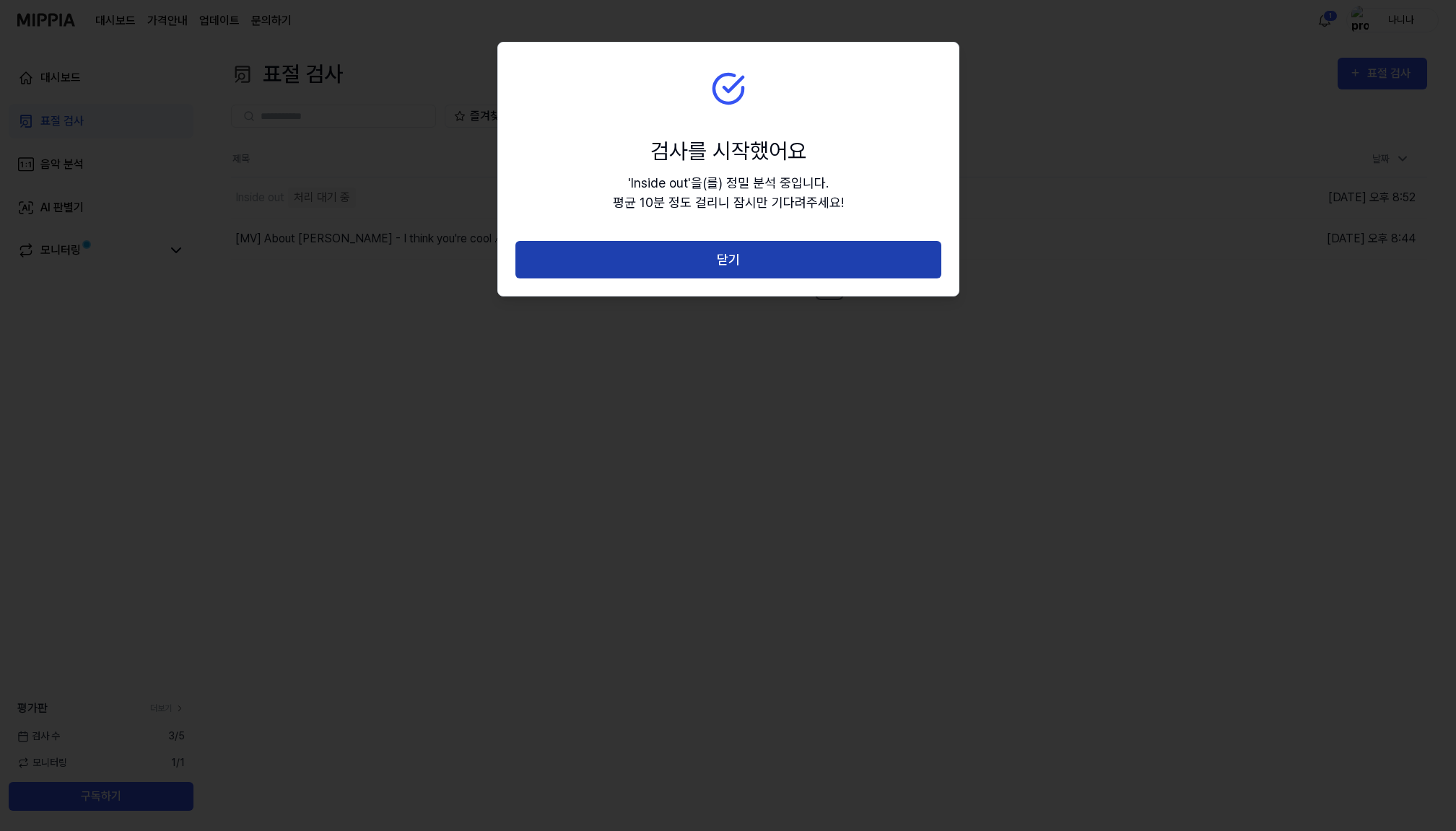
click at [801, 255] on button "닫기" at bounding box center [728, 261] width 426 height 39
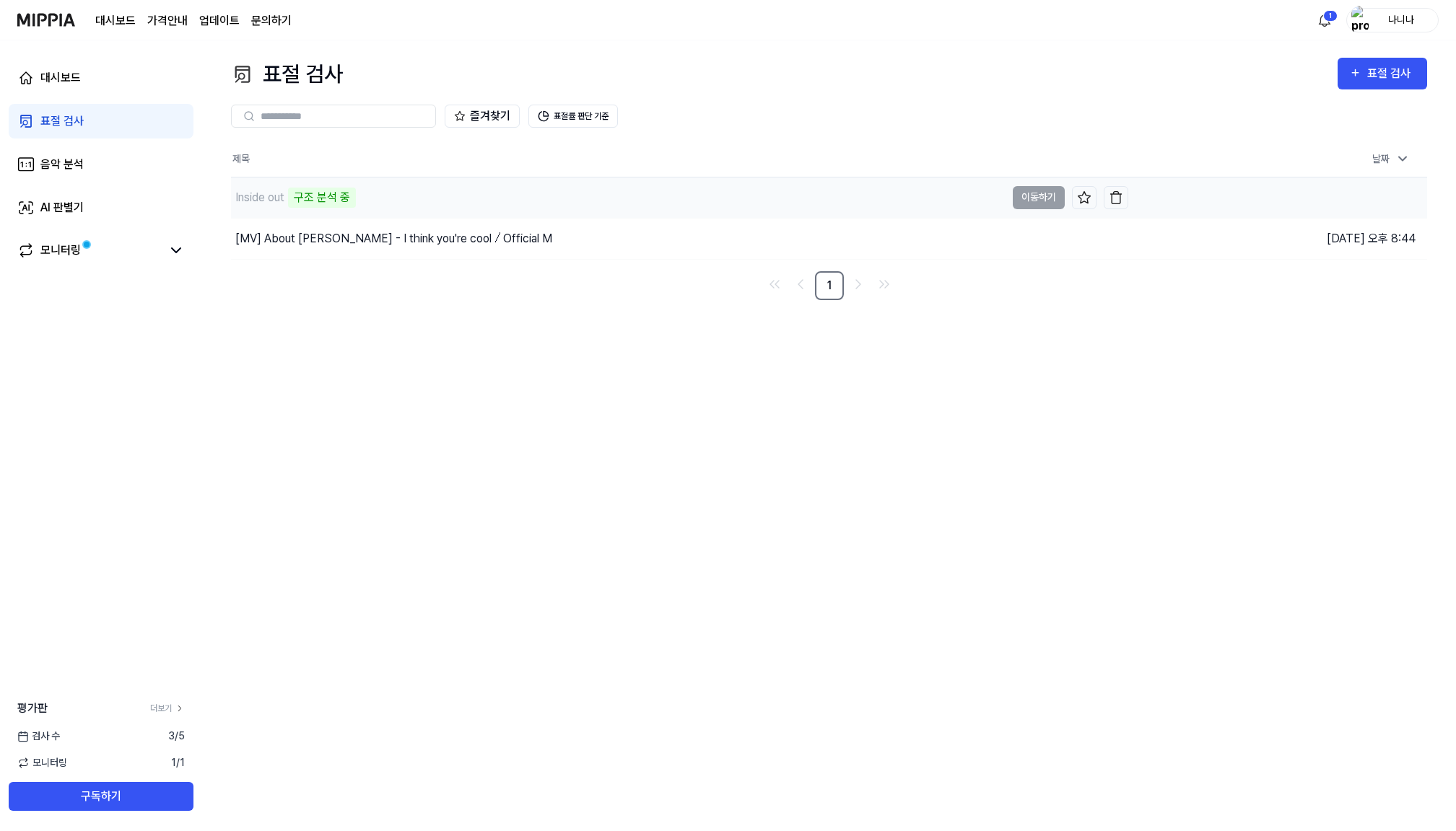
click at [271, 197] on div "Inside out" at bounding box center [260, 198] width 49 height 17
click at [90, 249] on span at bounding box center [86, 245] width 10 height 10
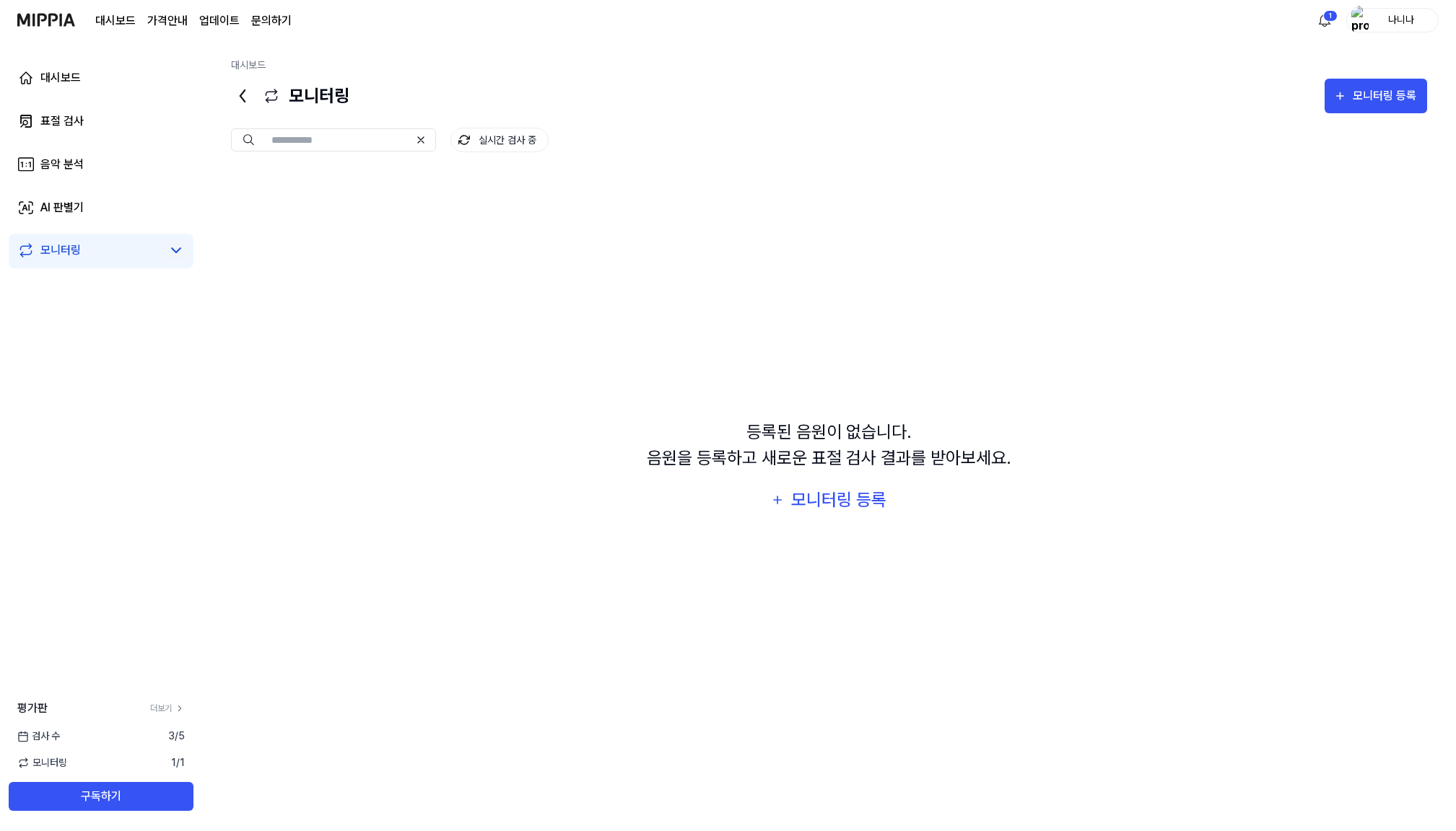
click at [173, 243] on icon at bounding box center [176, 250] width 17 height 17
click at [128, 248] on link "모니터링" at bounding box center [90, 250] width 145 height 17
click at [85, 127] on link "표절 검사" at bounding box center [100, 122] width 184 height 35
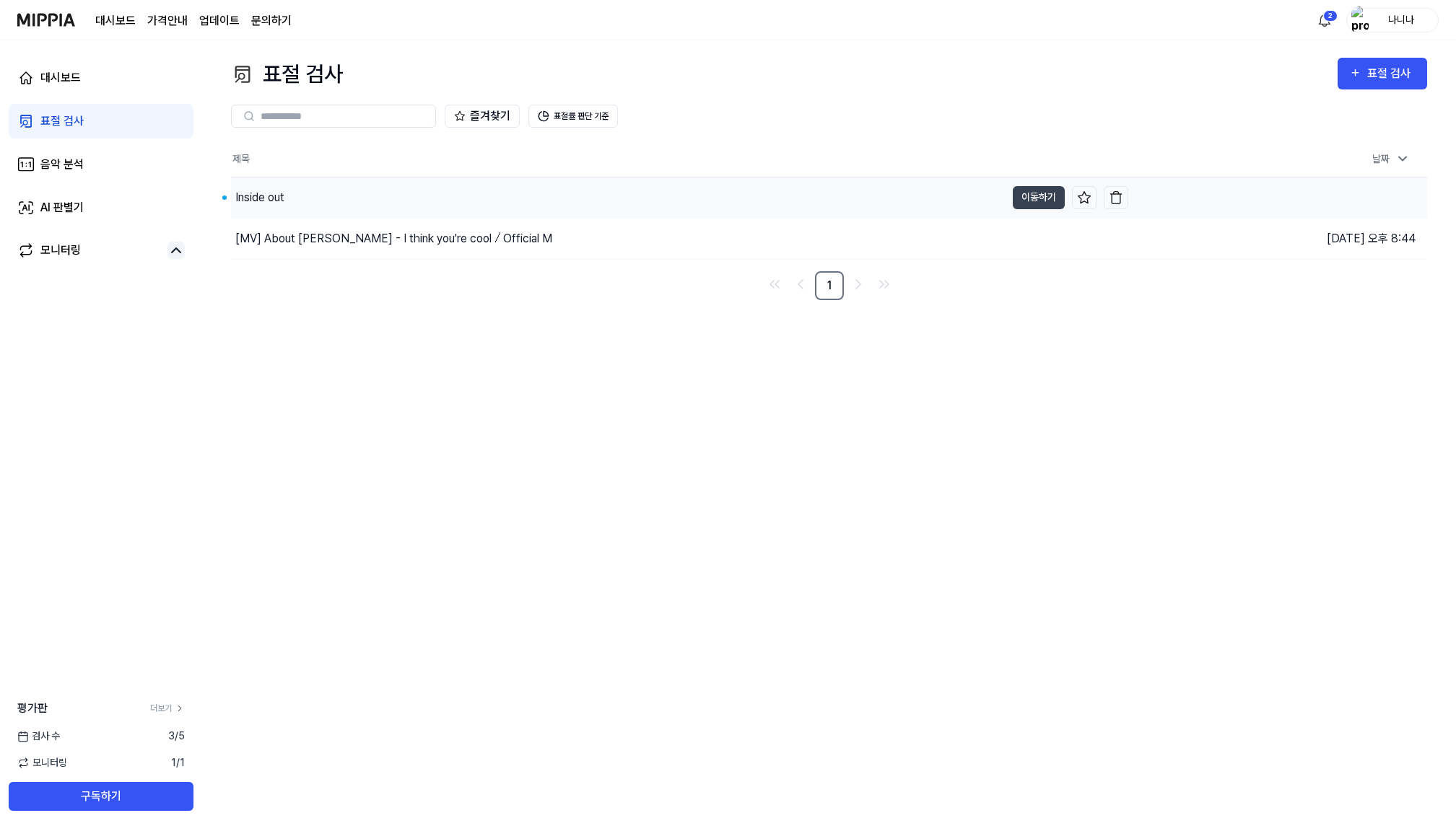
click at [270, 196] on div "Inside out" at bounding box center [260, 198] width 49 height 17
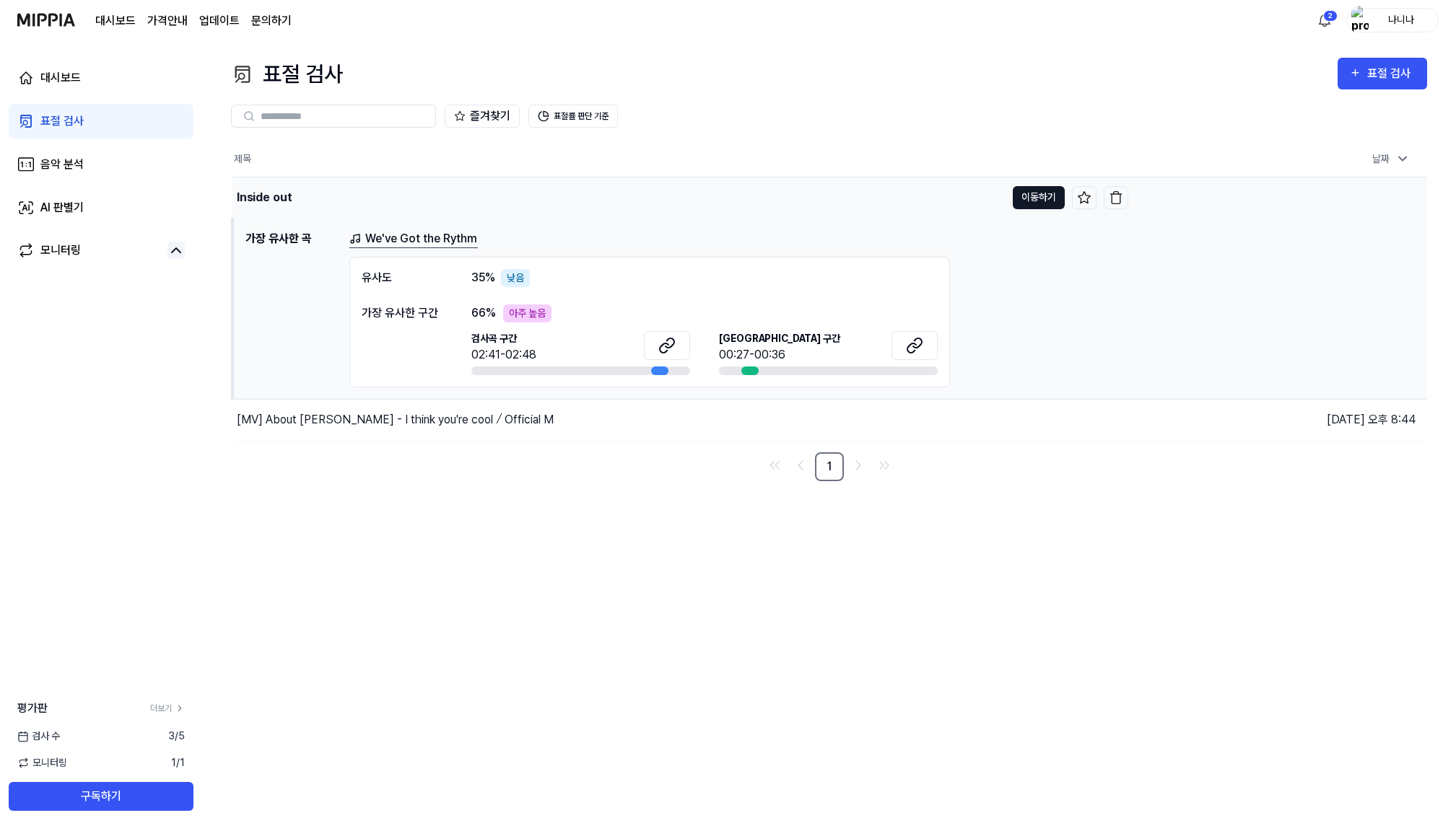
click at [1028, 201] on button "이동하기" at bounding box center [1039, 198] width 52 height 23
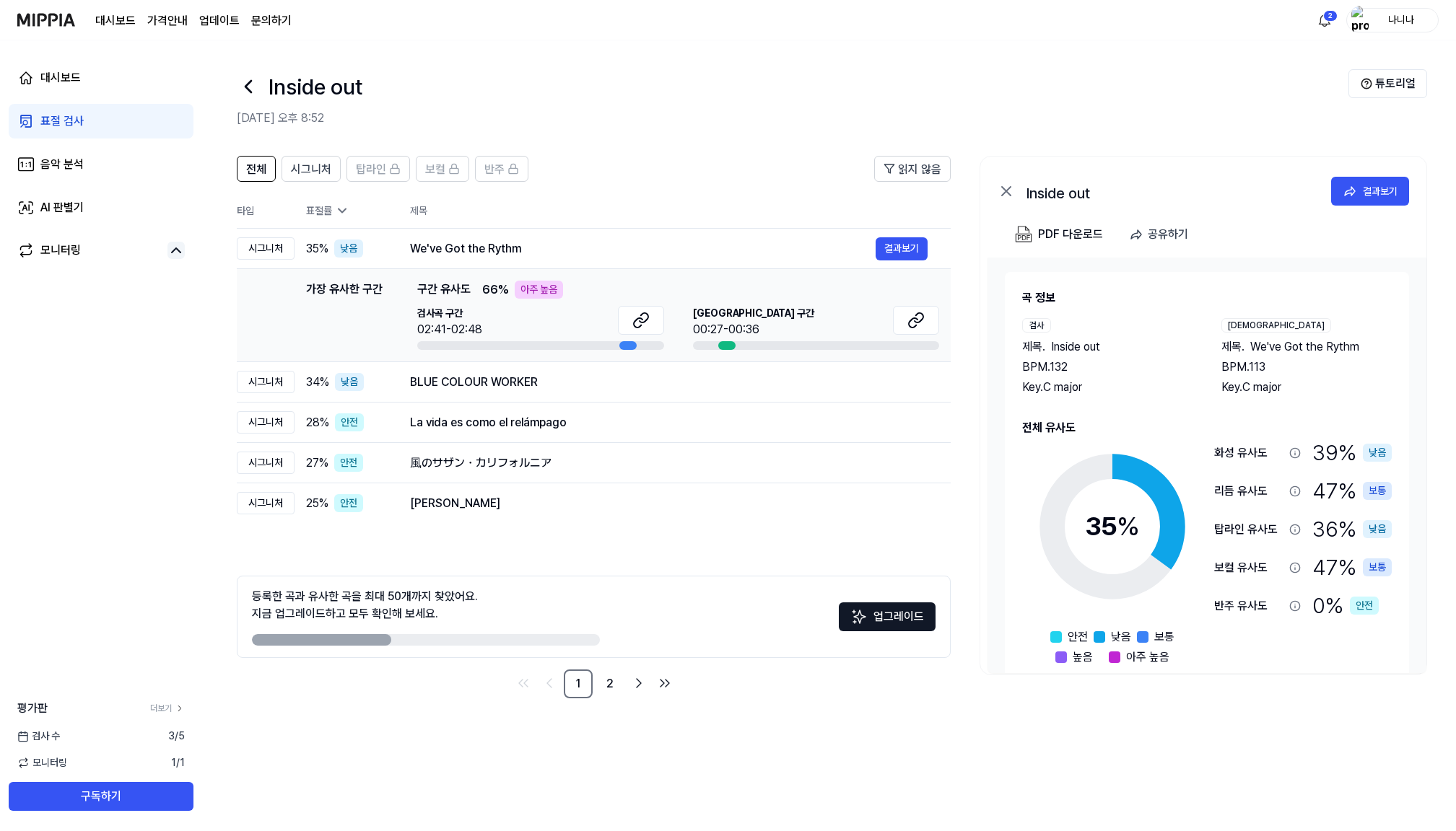
click at [771, 79] on div "Inside out" at bounding box center [792, 87] width 1111 height 35
